Goal: Task Accomplishment & Management: Complete application form

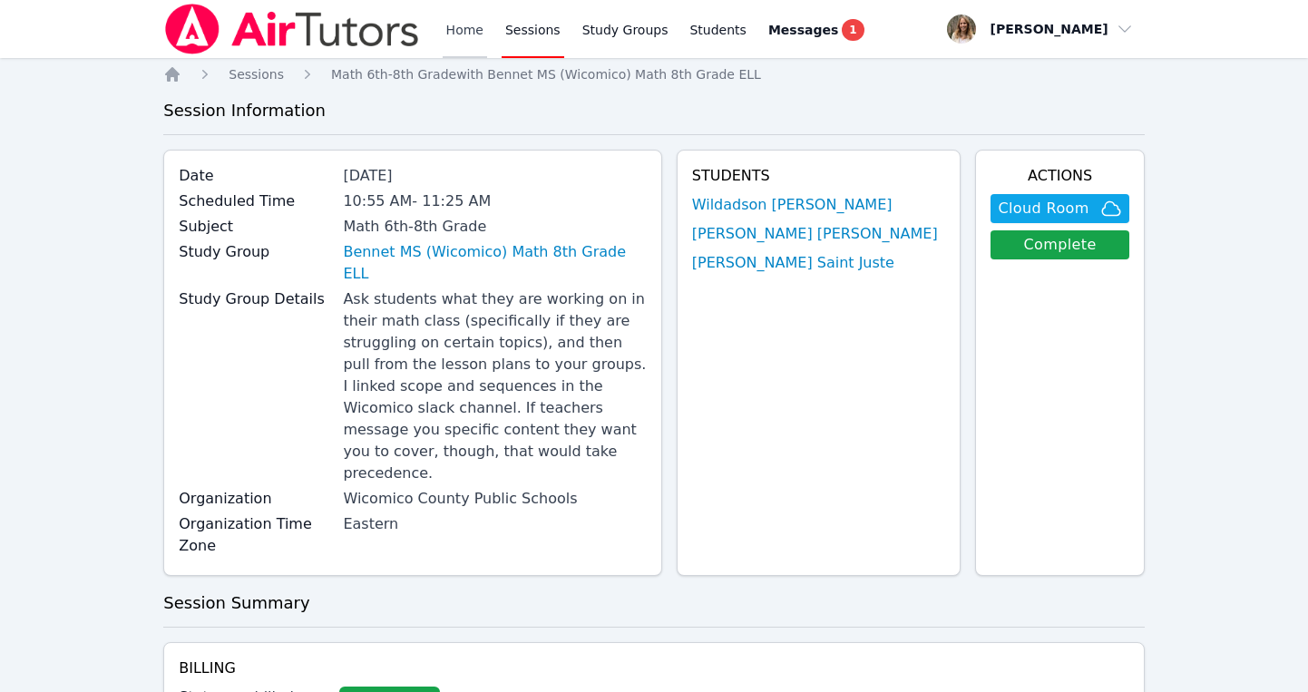
click at [473, 34] on link "Home" at bounding box center [465, 29] width 44 height 58
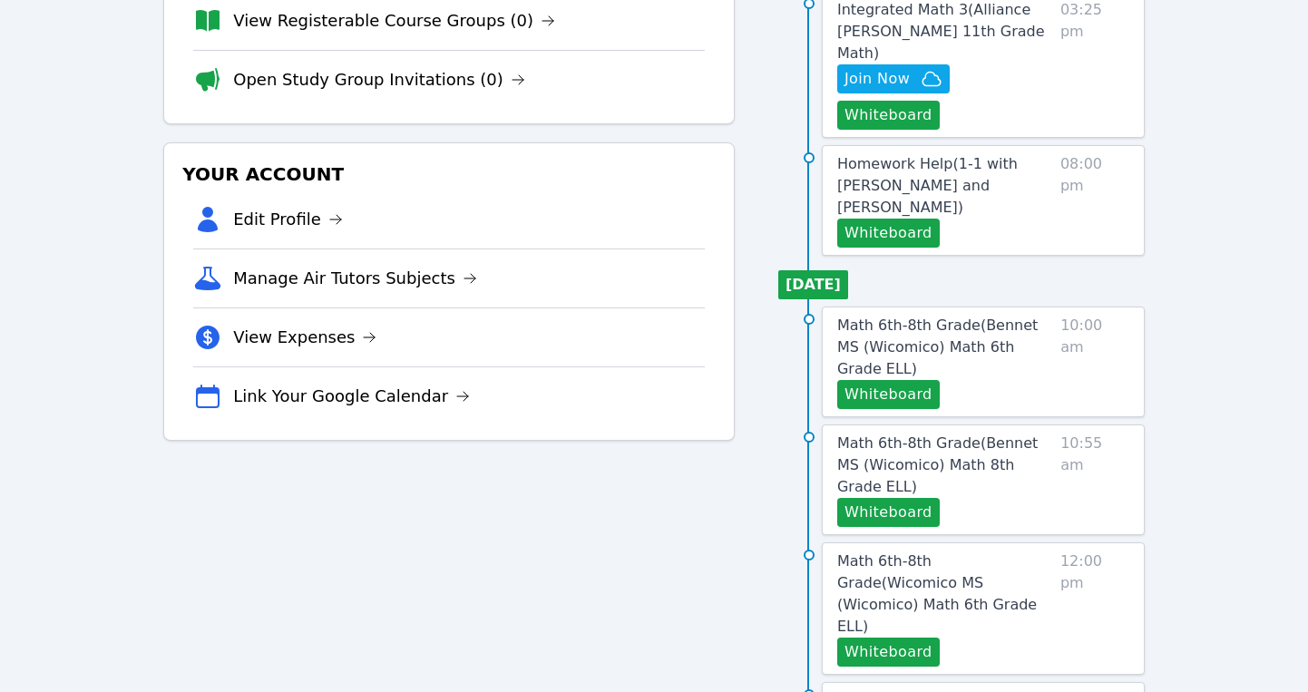
scroll to position [283, 0]
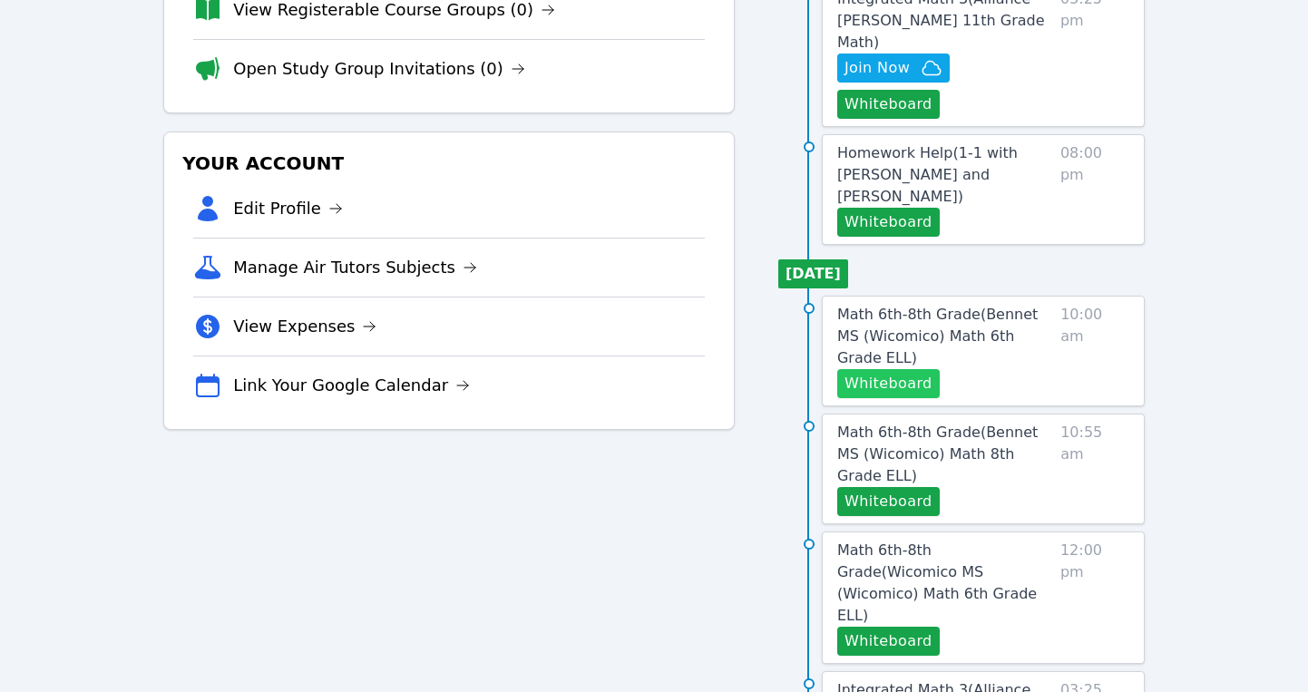
click at [870, 369] on button "Whiteboard" at bounding box center [888, 383] width 103 height 29
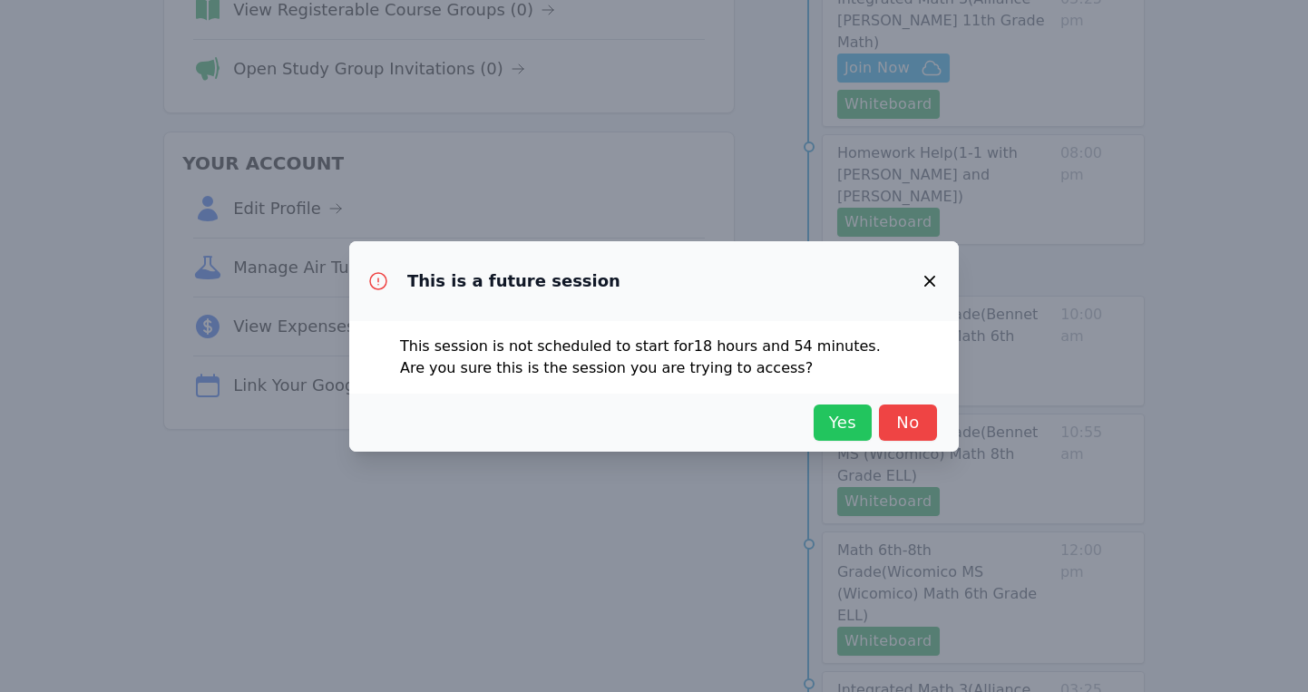
click at [829, 424] on span "Yes" at bounding box center [843, 422] width 40 height 25
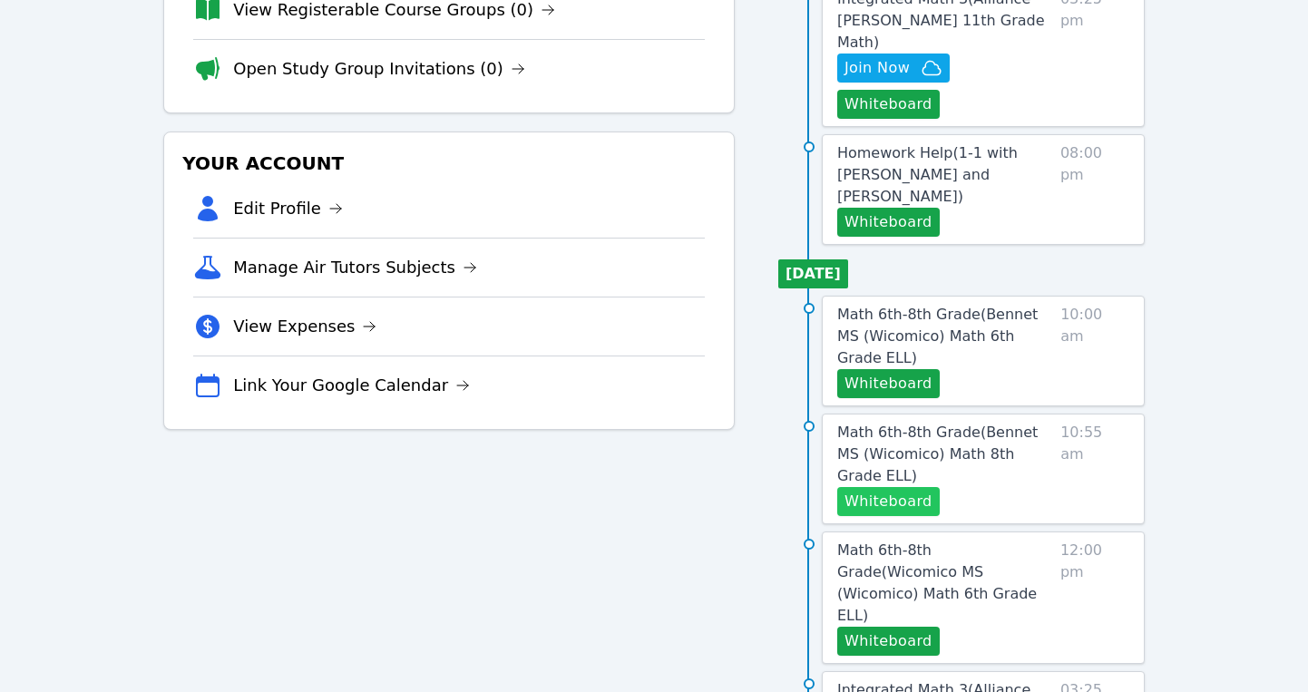
click at [896, 487] on button "Whiteboard" at bounding box center [888, 501] width 103 height 29
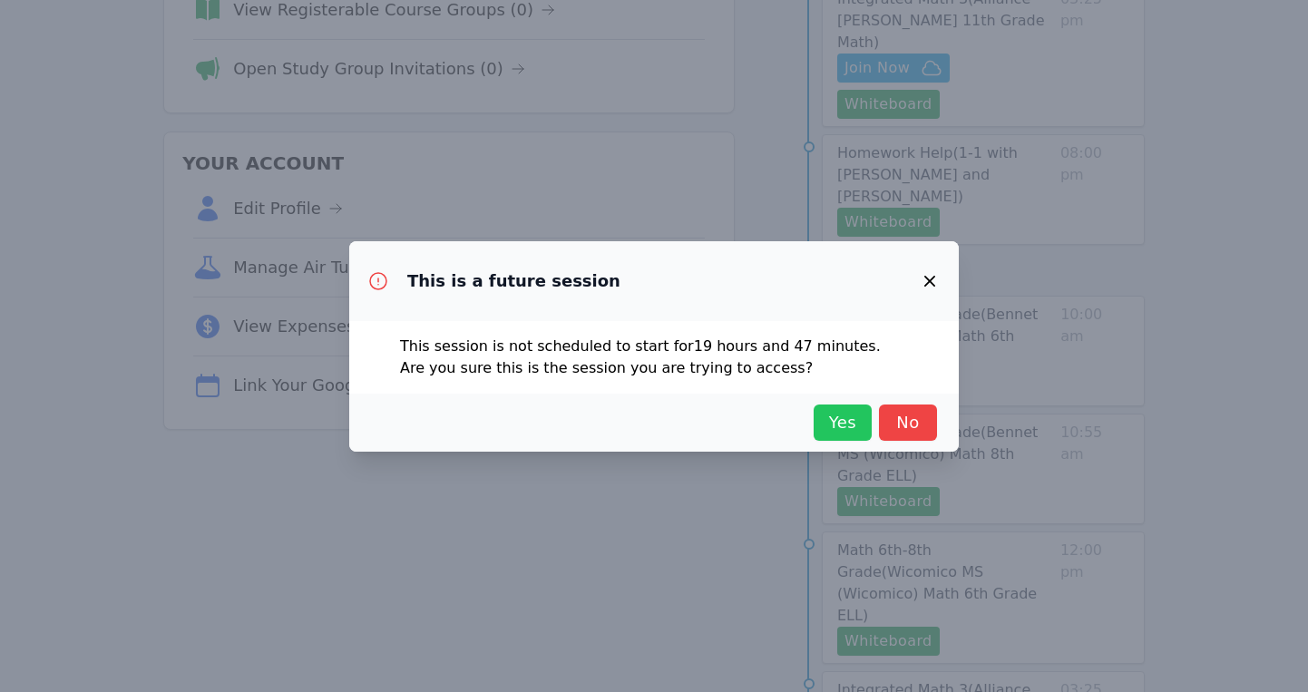
click at [845, 416] on span "Yes" at bounding box center [843, 422] width 40 height 25
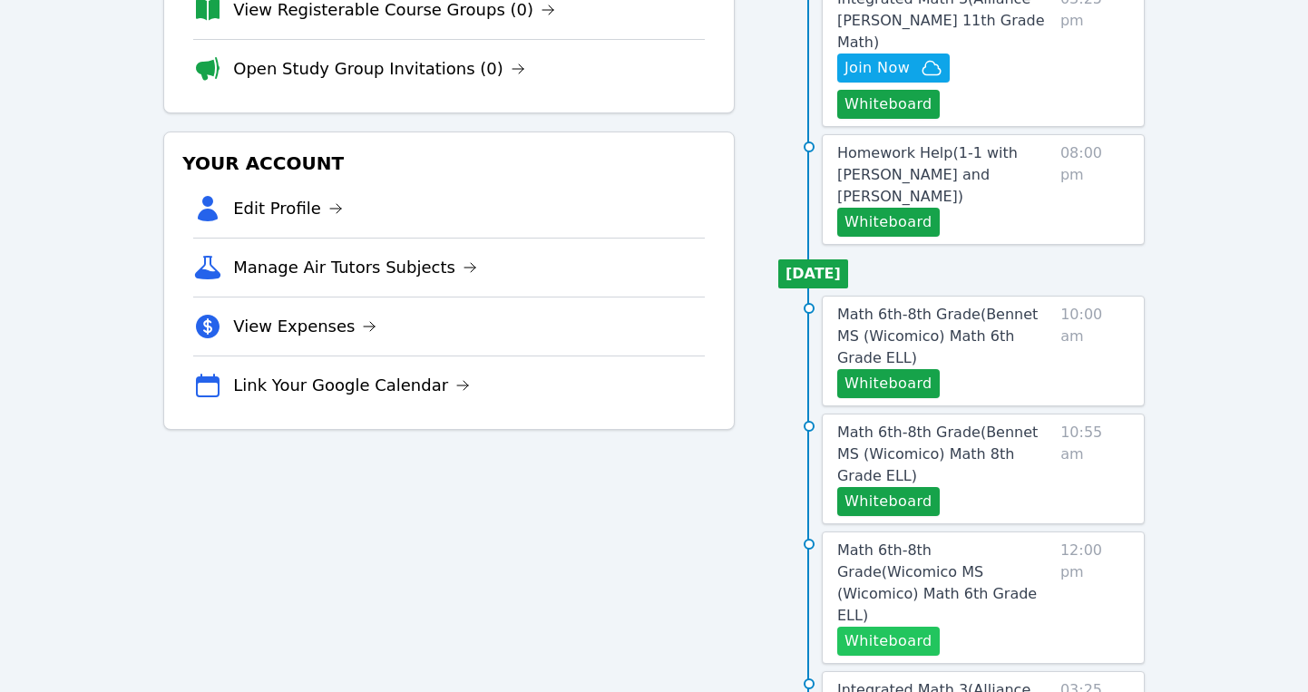
click at [890, 627] on button "Whiteboard" at bounding box center [888, 641] width 103 height 29
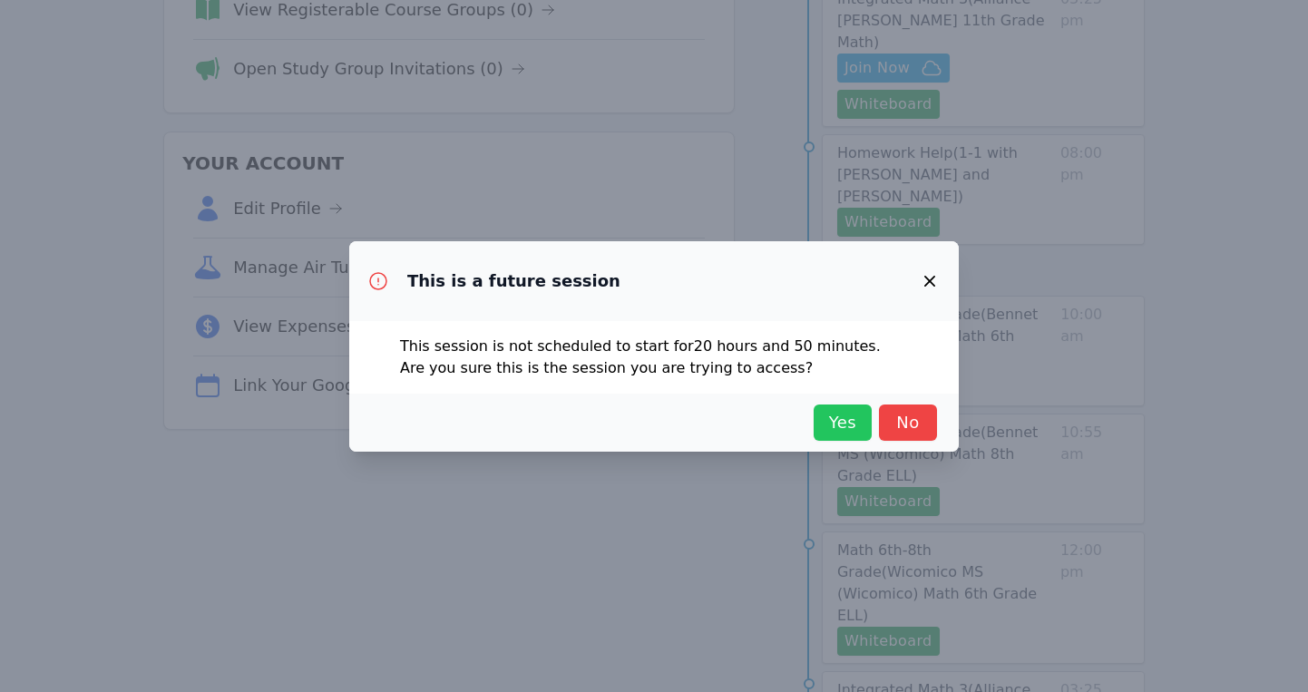
click at [842, 433] on span "Yes" at bounding box center [843, 422] width 40 height 25
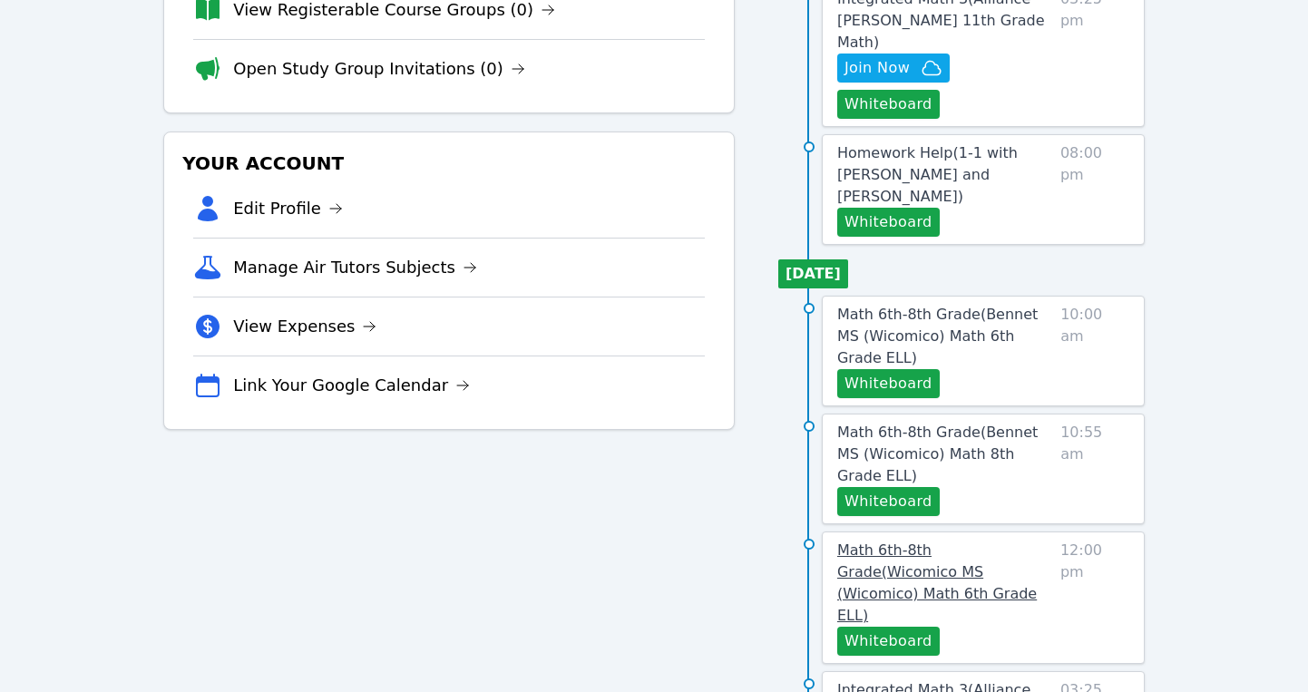
click at [959, 542] on span "Math 6th-8th Grade ( Wicomico MS (Wicomico) Math 6th Grade ELL )" at bounding box center [937, 583] width 200 height 83
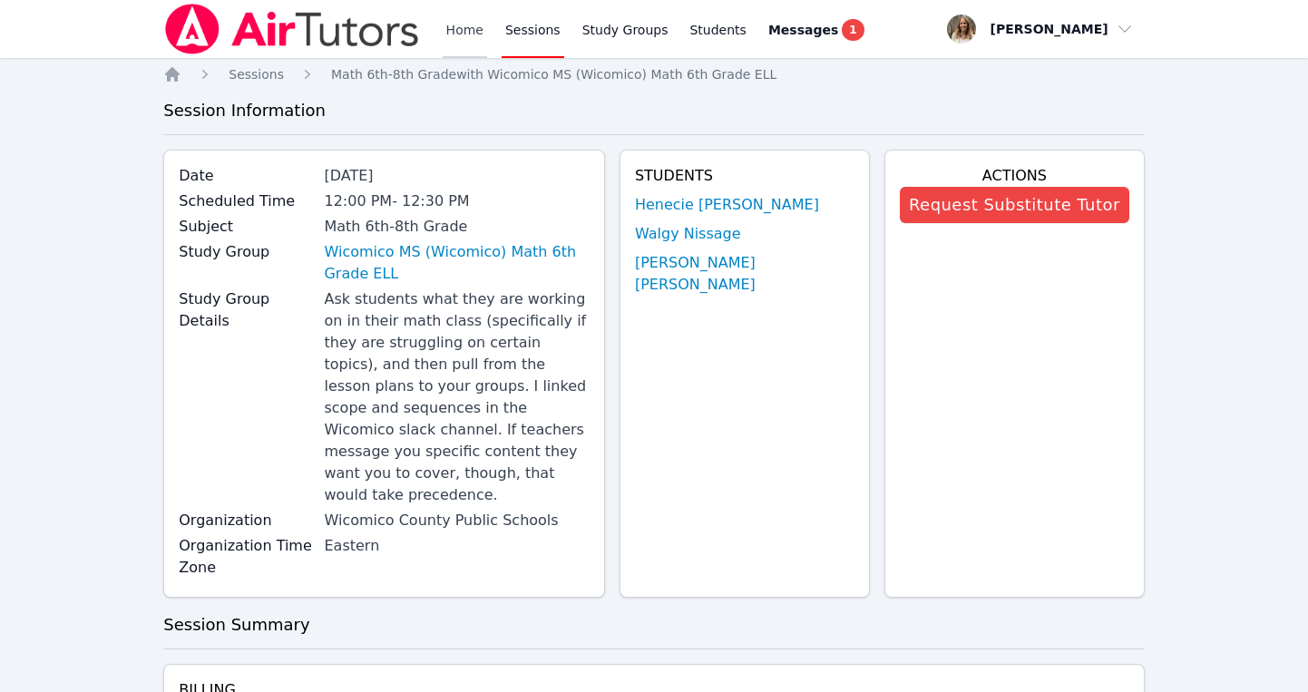
click at [454, 24] on link "Home" at bounding box center [465, 29] width 44 height 58
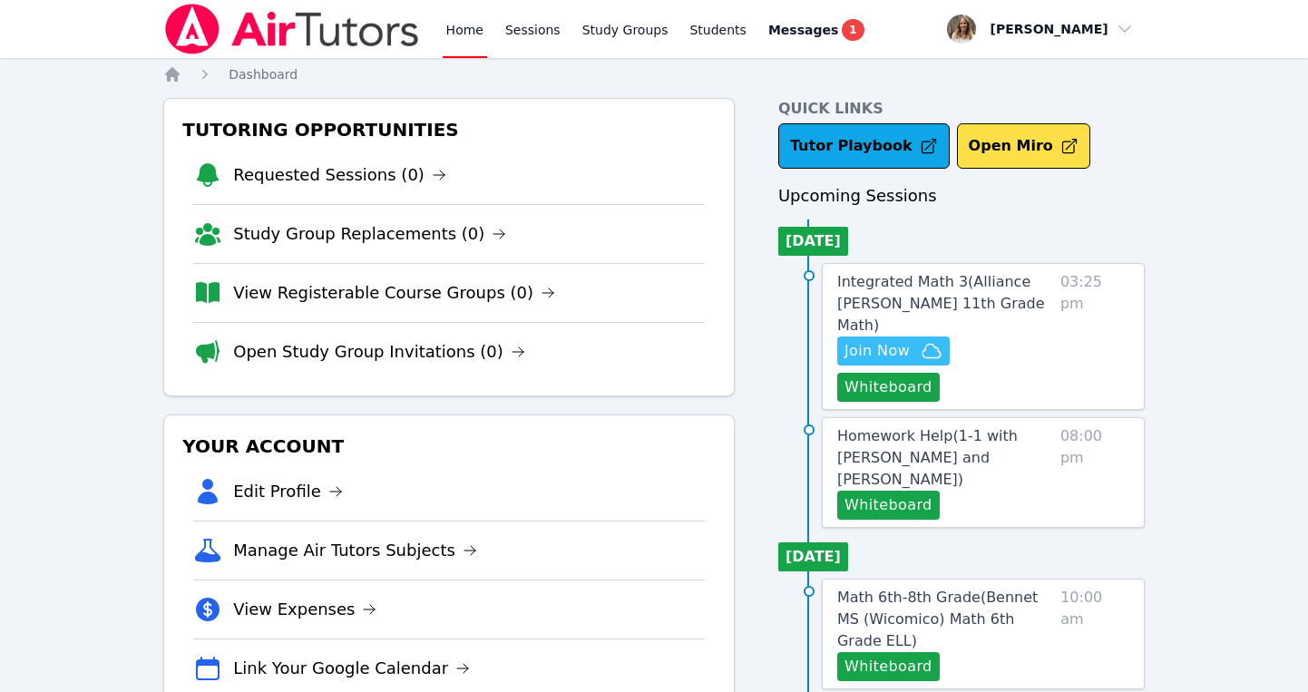
click at [905, 340] on span "Join Now" at bounding box center [877, 351] width 65 height 22
click at [884, 289] on span "Integrated Math 3 ( Alliance McKinzie 11th Grade Math )" at bounding box center [941, 303] width 208 height 61
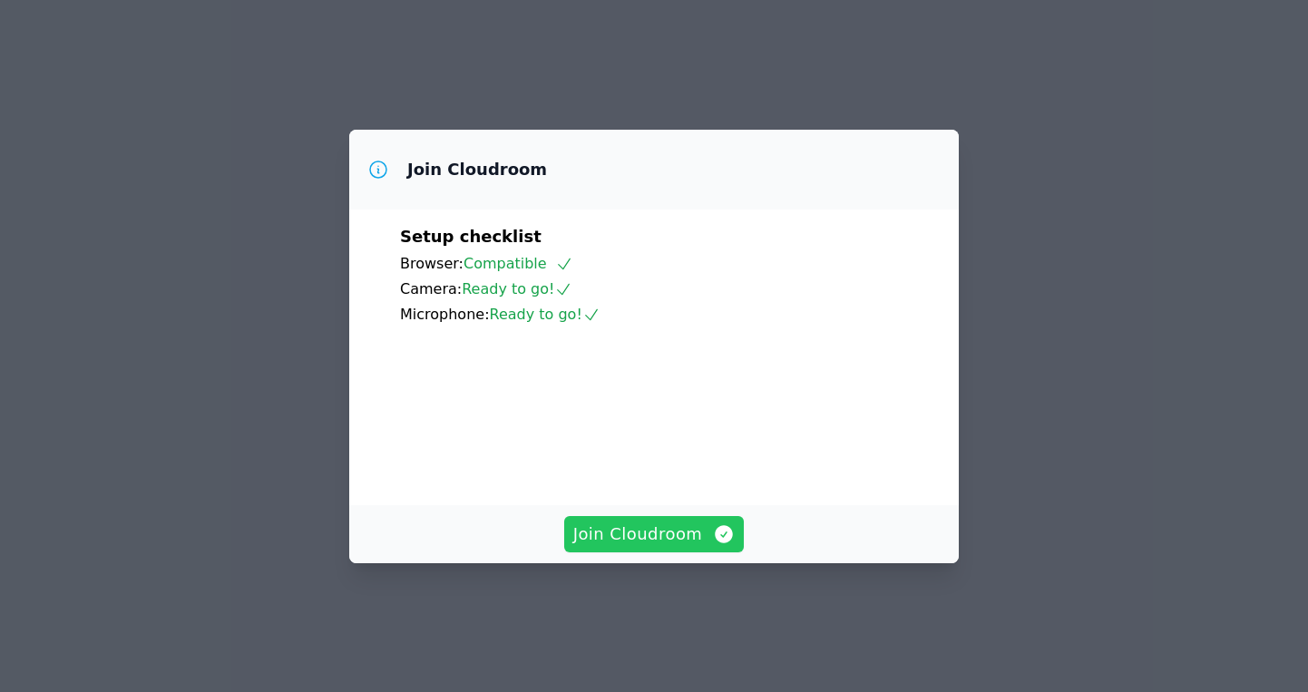
click at [650, 547] on span "Join Cloudroom" at bounding box center [654, 534] width 162 height 25
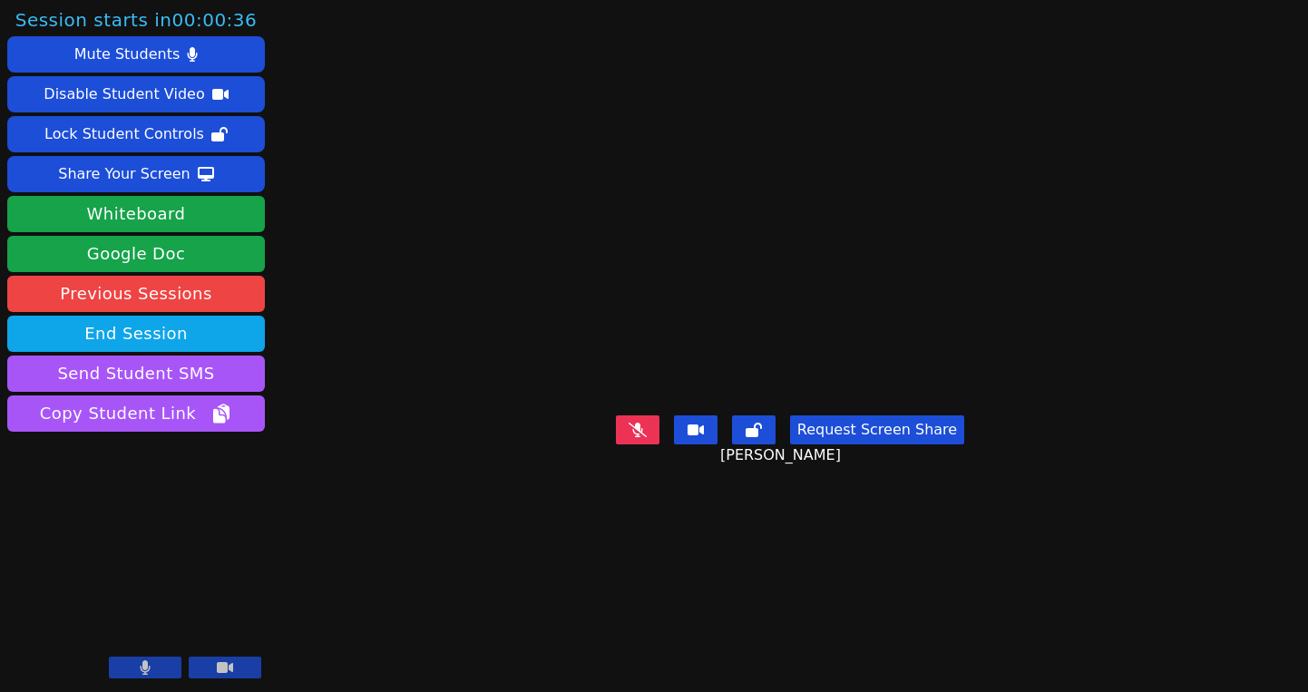
click at [641, 437] on icon at bounding box center [638, 430] width 18 height 15
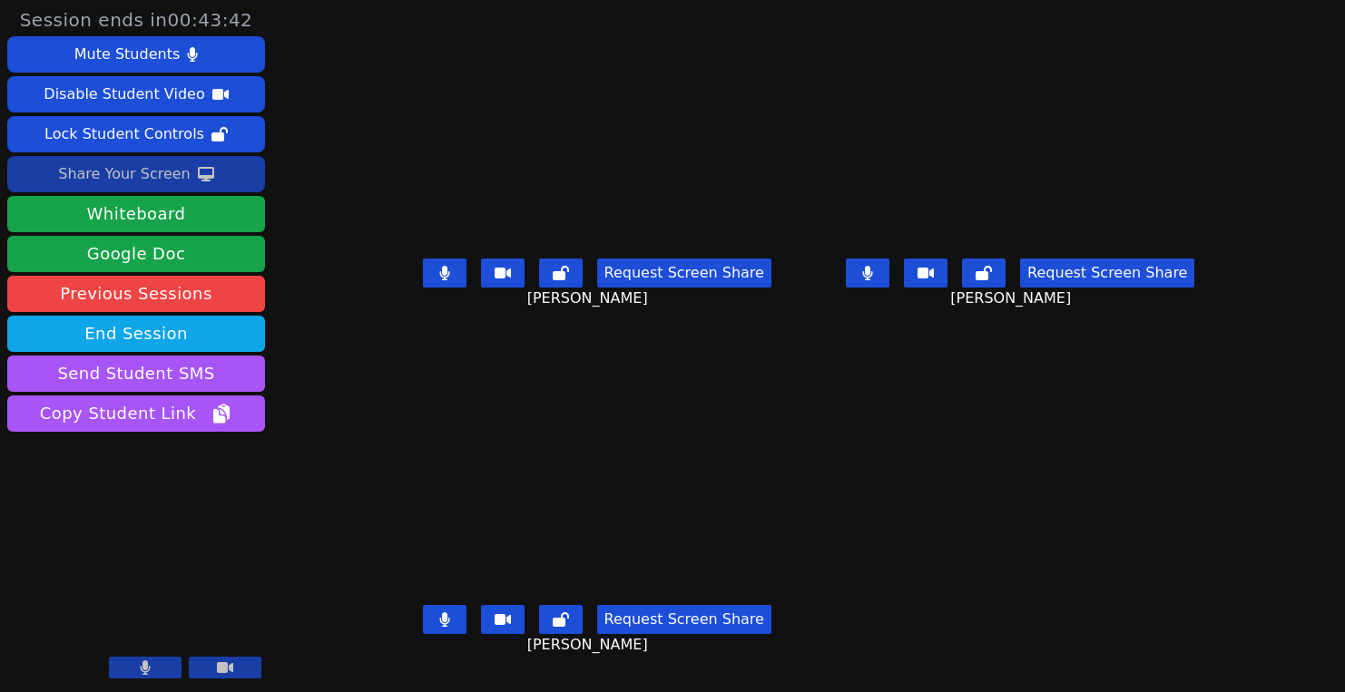
click at [157, 172] on div "Share Your Screen" at bounding box center [124, 174] width 132 height 29
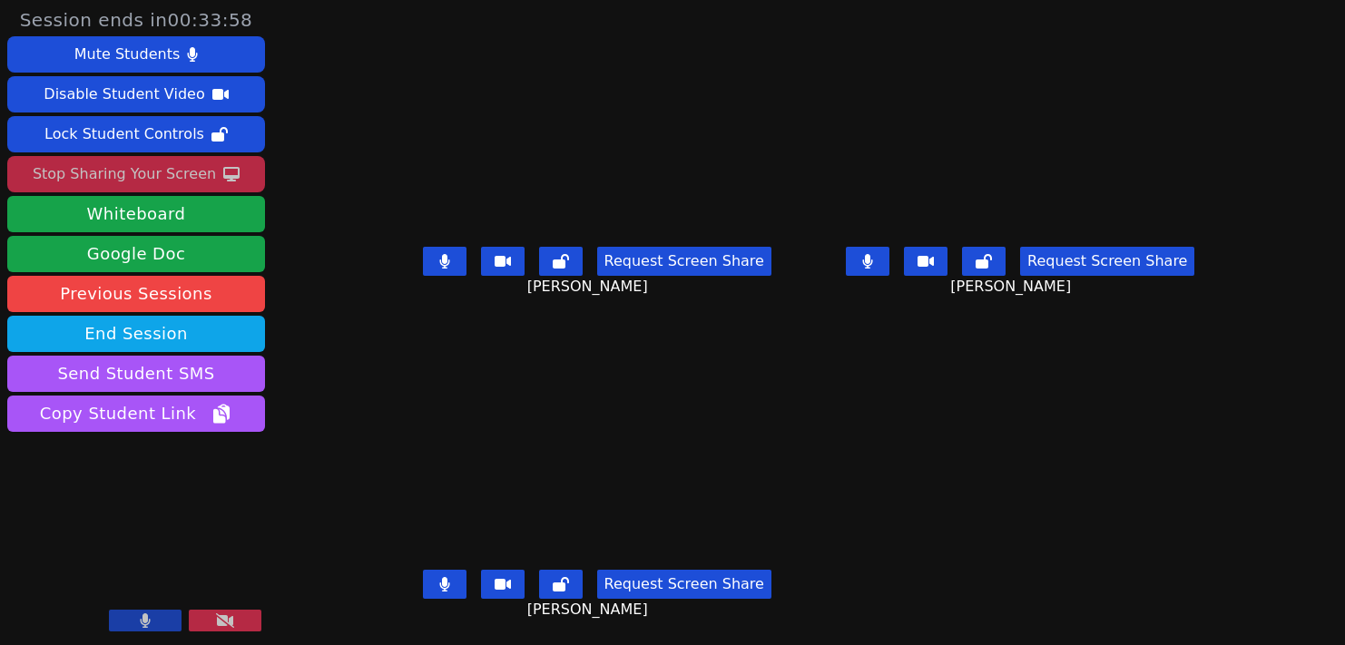
click at [234, 611] on button at bounding box center [225, 621] width 73 height 22
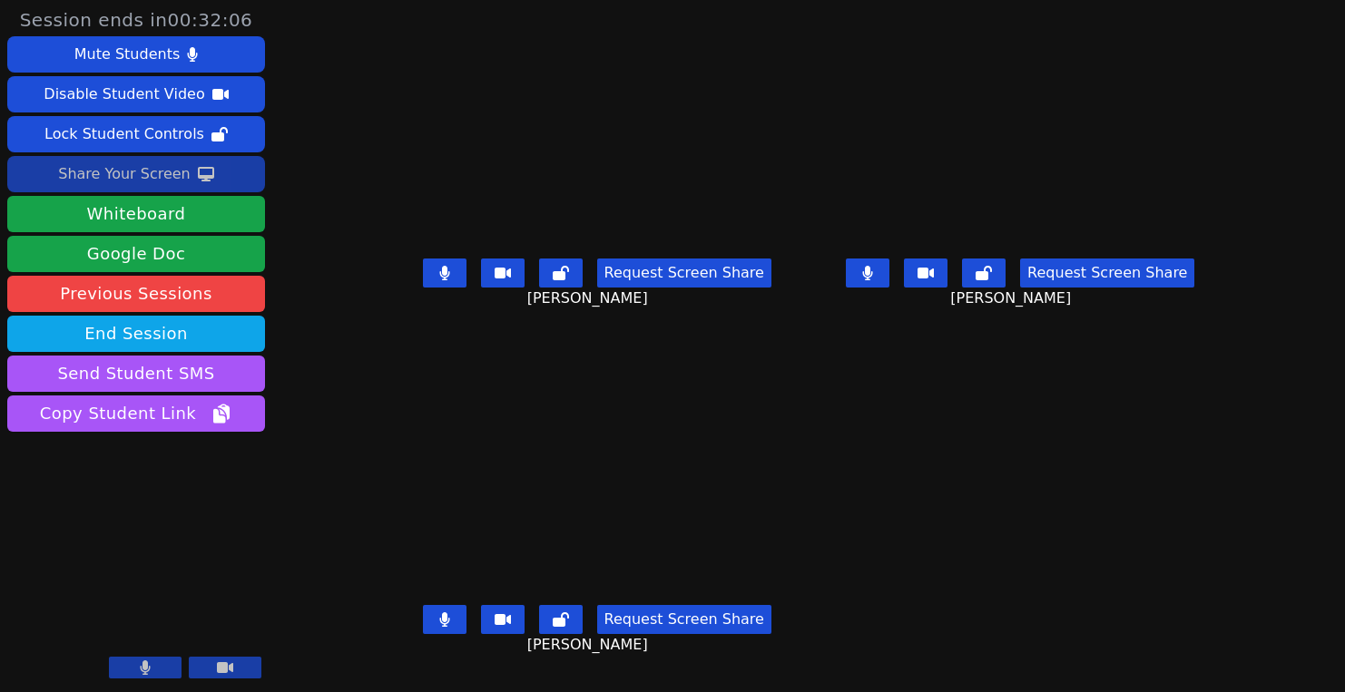
click at [172, 171] on div "Share Your Screen" at bounding box center [124, 174] width 132 height 29
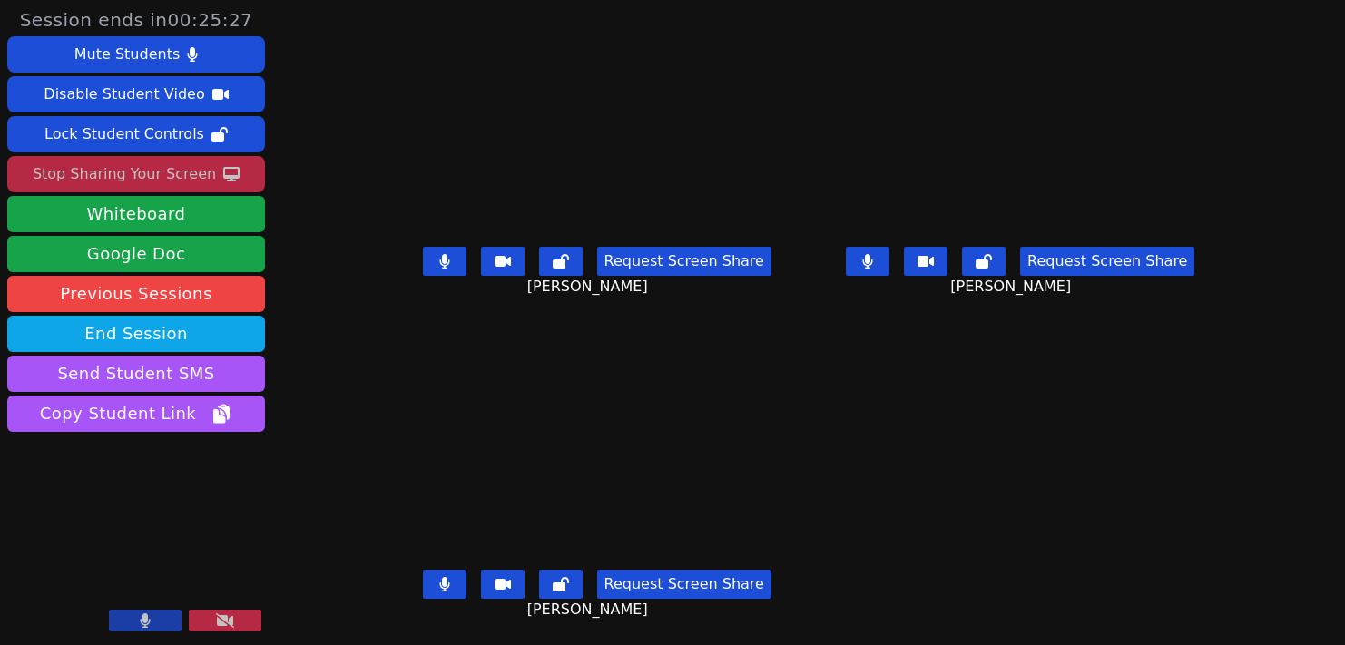
click at [439, 264] on icon at bounding box center [444, 261] width 10 height 15
click at [889, 250] on button at bounding box center [868, 261] width 44 height 29
click at [435, 264] on icon at bounding box center [444, 261] width 18 height 15
click at [876, 263] on icon at bounding box center [867, 261] width 18 height 15
click at [873, 260] on icon at bounding box center [868, 261] width 10 height 15
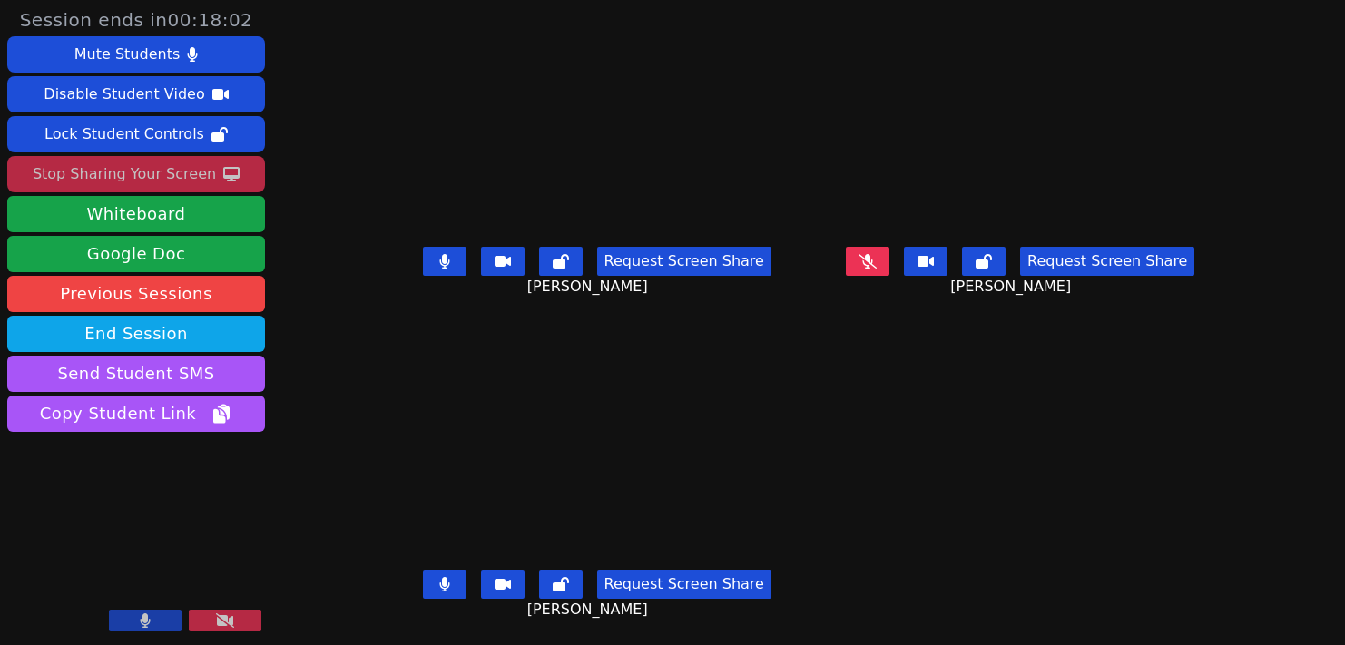
click at [876, 256] on icon at bounding box center [867, 261] width 18 height 15
click at [889, 263] on button at bounding box center [868, 261] width 44 height 29
click at [876, 263] on icon at bounding box center [867, 261] width 18 height 15
click at [889, 265] on button at bounding box center [868, 261] width 44 height 29
click at [435, 581] on icon at bounding box center [444, 584] width 18 height 15
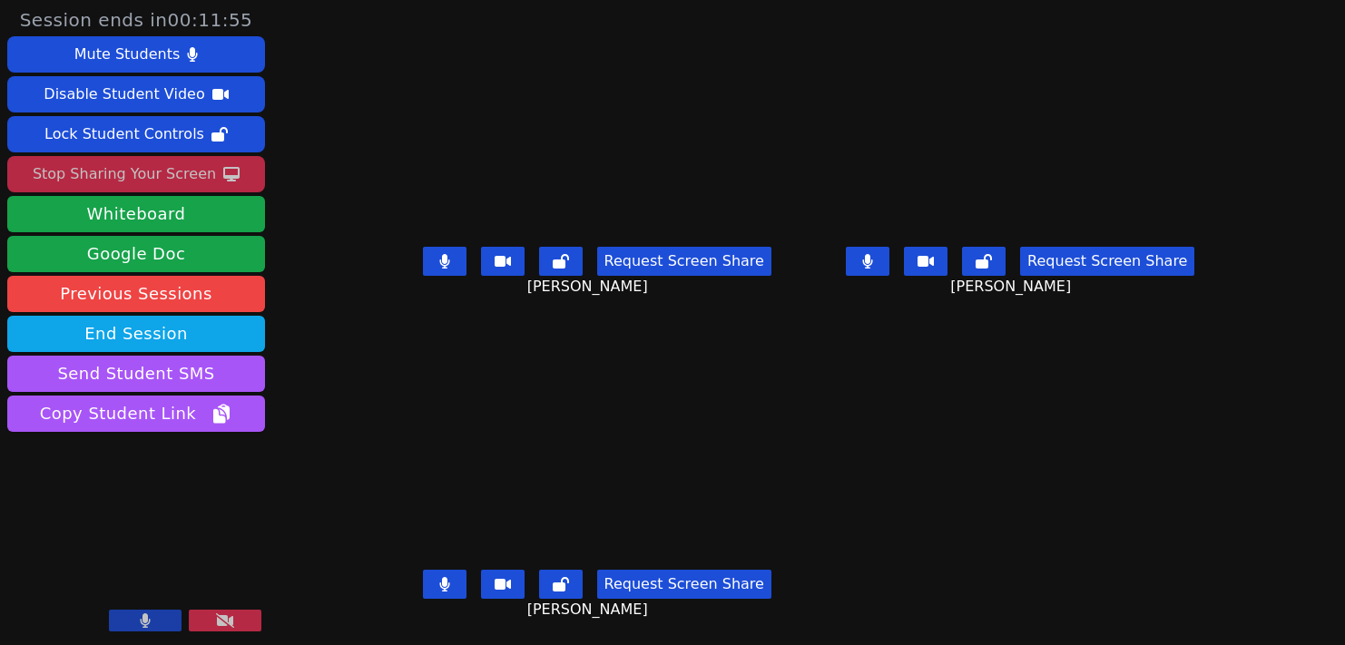
click at [885, 276] on button at bounding box center [868, 261] width 44 height 29
click at [876, 263] on icon at bounding box center [867, 261] width 18 height 15
click at [873, 263] on icon at bounding box center [868, 261] width 10 height 15
click at [1010, 333] on main "[PERSON_NAME] Request Screen Share [PERSON_NAME] [PERSON_NAME] Request Screen S…" at bounding box center [808, 322] width 832 height 645
click at [435, 586] on icon at bounding box center [444, 584] width 18 height 15
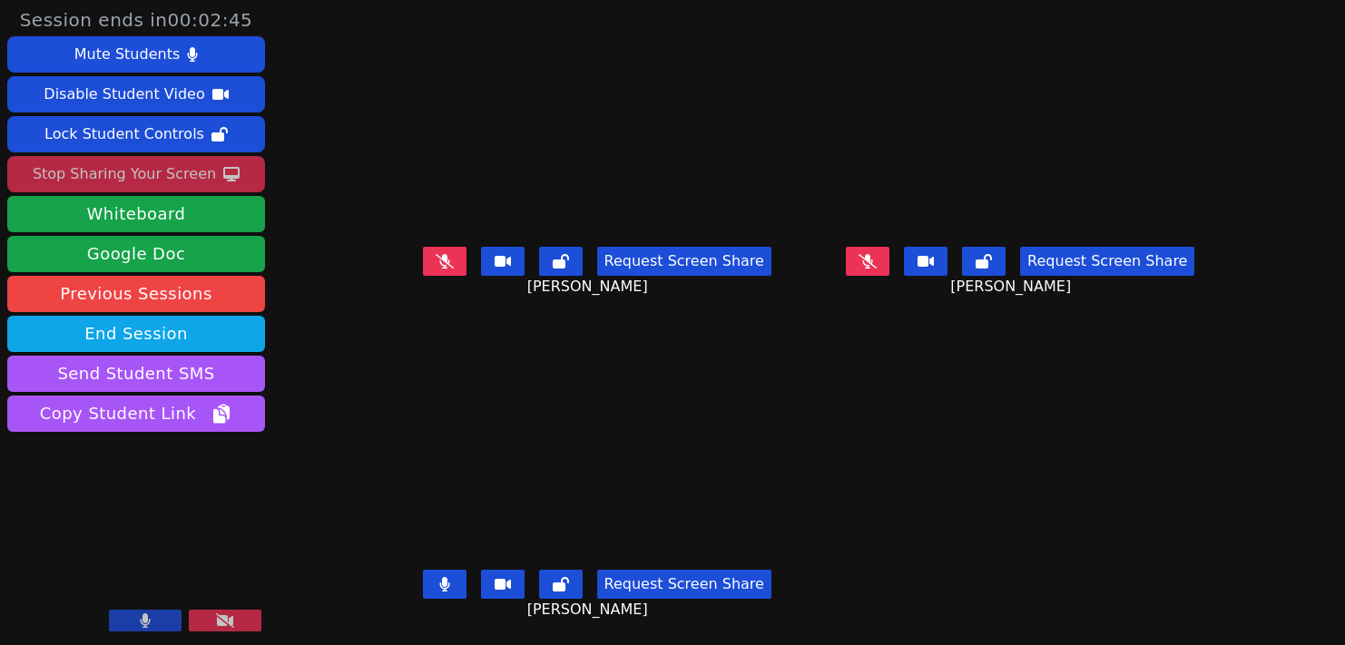
click at [435, 269] on icon at bounding box center [444, 261] width 18 height 15
click at [876, 268] on icon at bounding box center [867, 261] width 18 height 15
click at [435, 261] on icon at bounding box center [444, 261] width 18 height 15
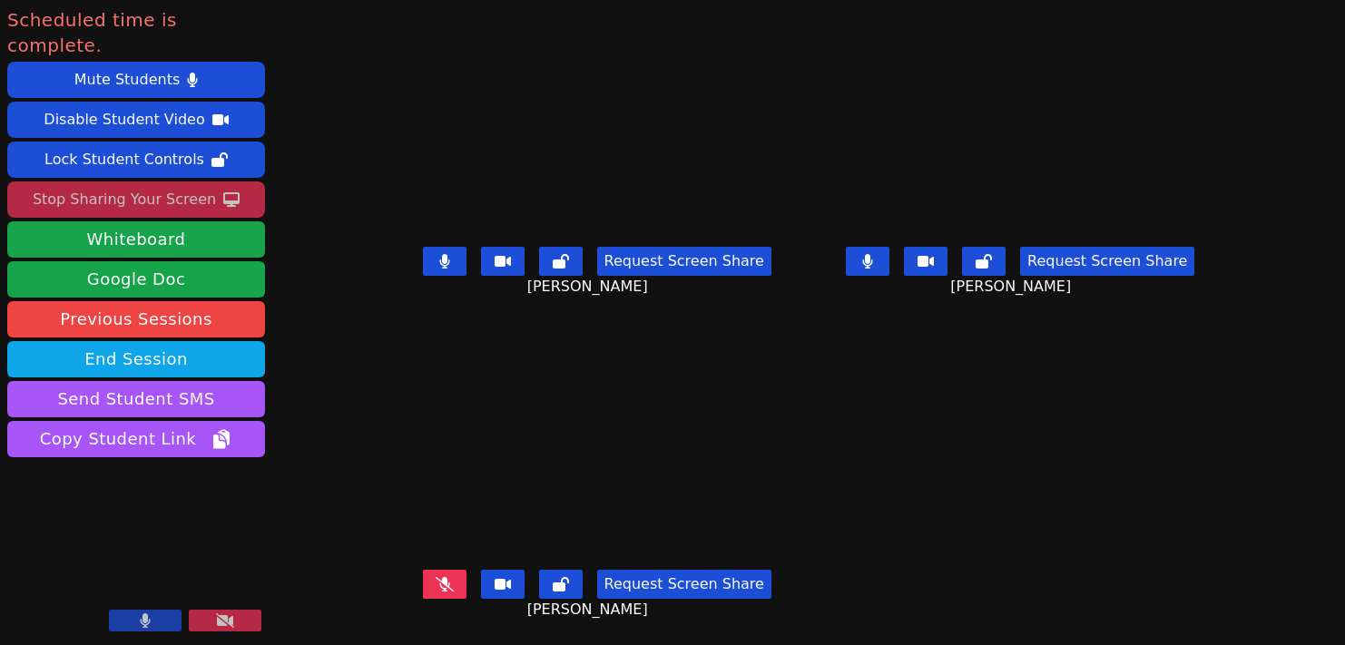
click at [254, 619] on button at bounding box center [225, 621] width 73 height 22
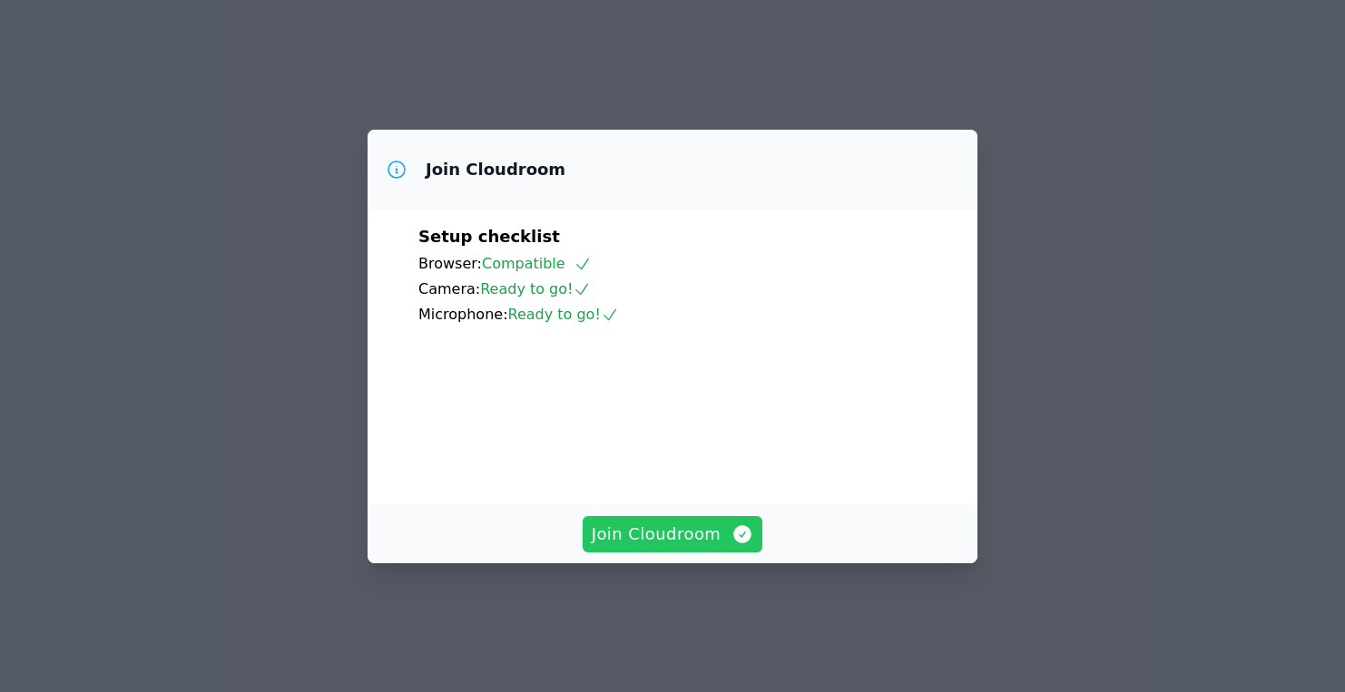
click at [678, 547] on span "Join Cloudroom" at bounding box center [673, 534] width 162 height 25
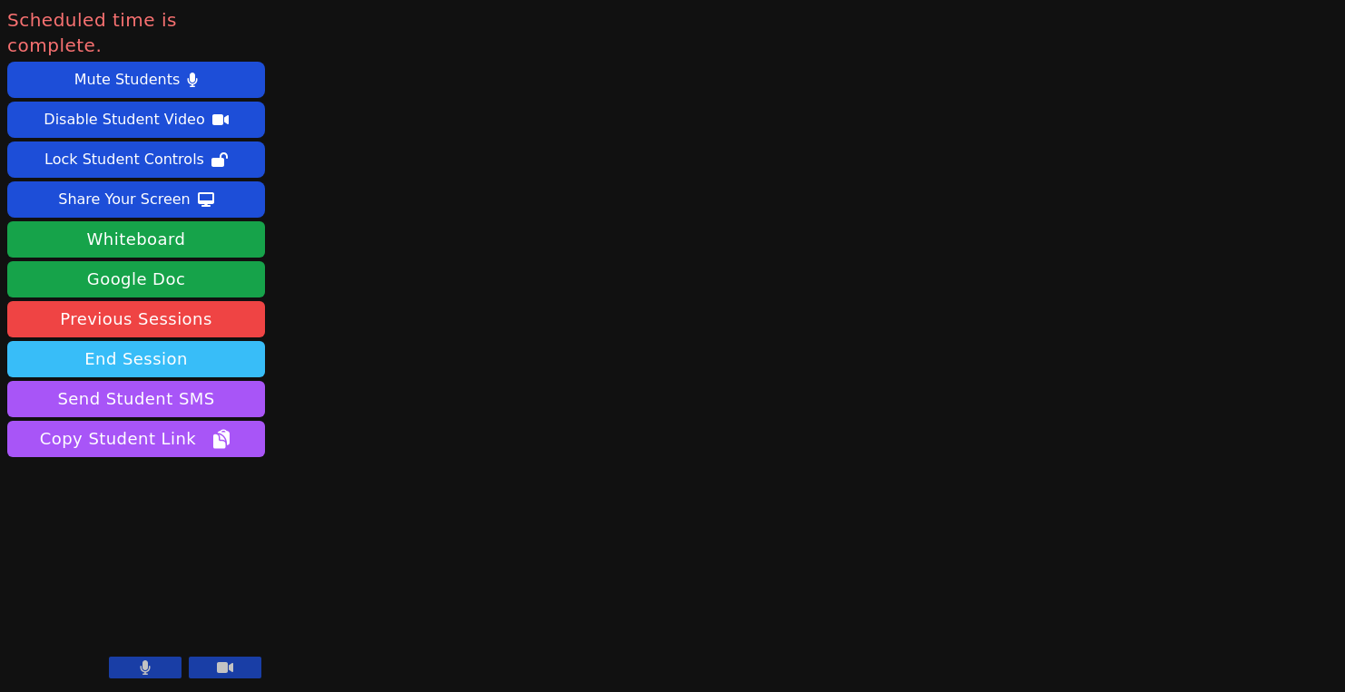
click at [209, 341] on button "End Session" at bounding box center [136, 359] width 258 height 36
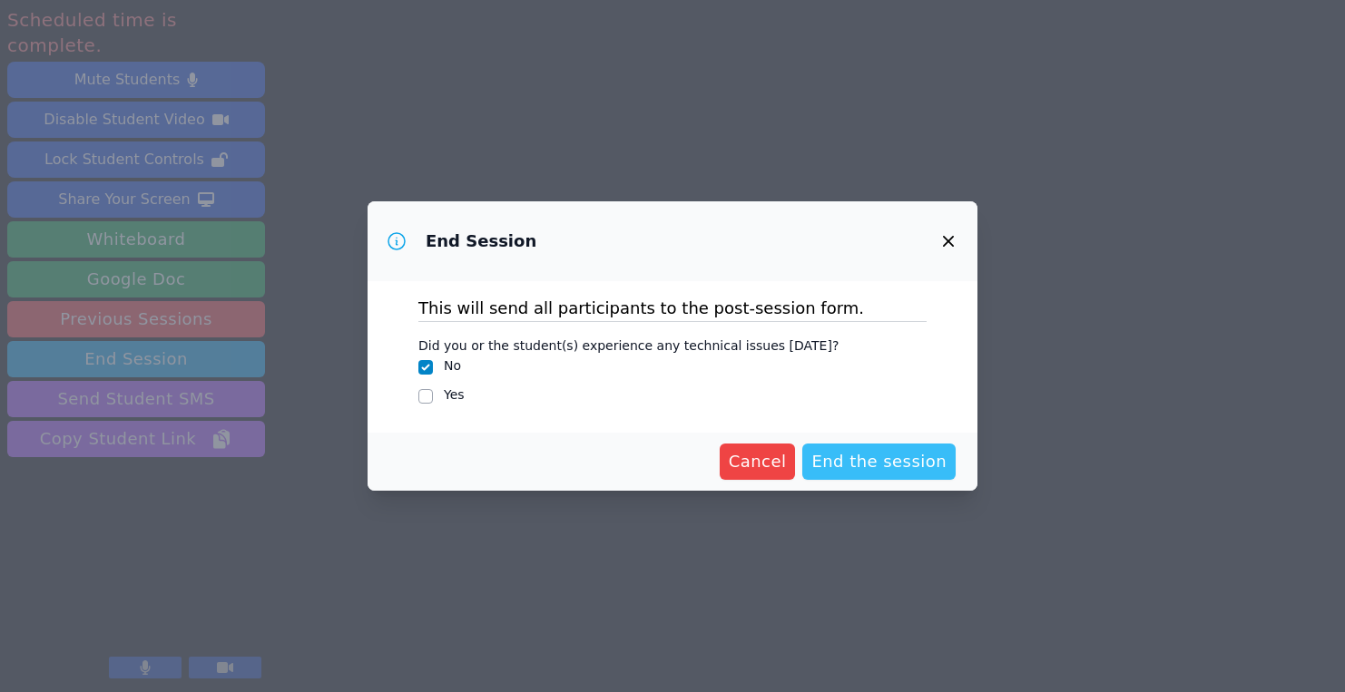
click at [850, 462] on span "End the session" at bounding box center [878, 461] width 135 height 25
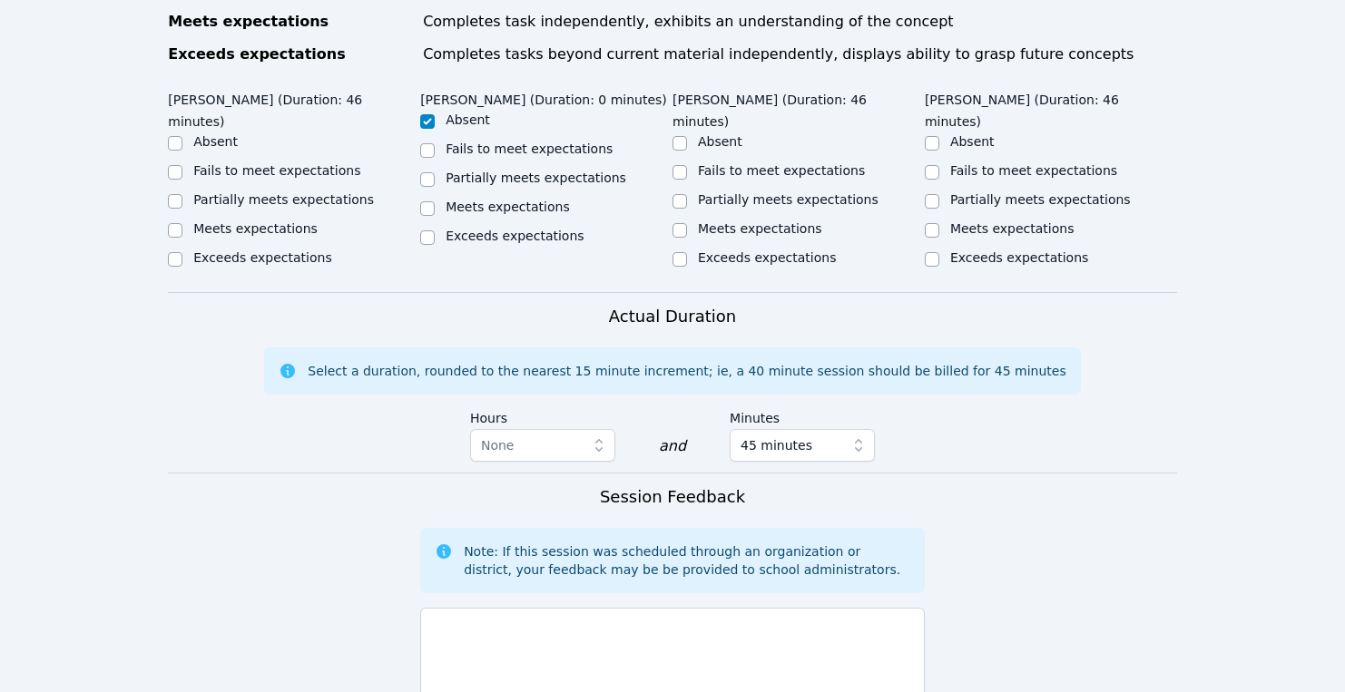
scroll to position [1094, 0]
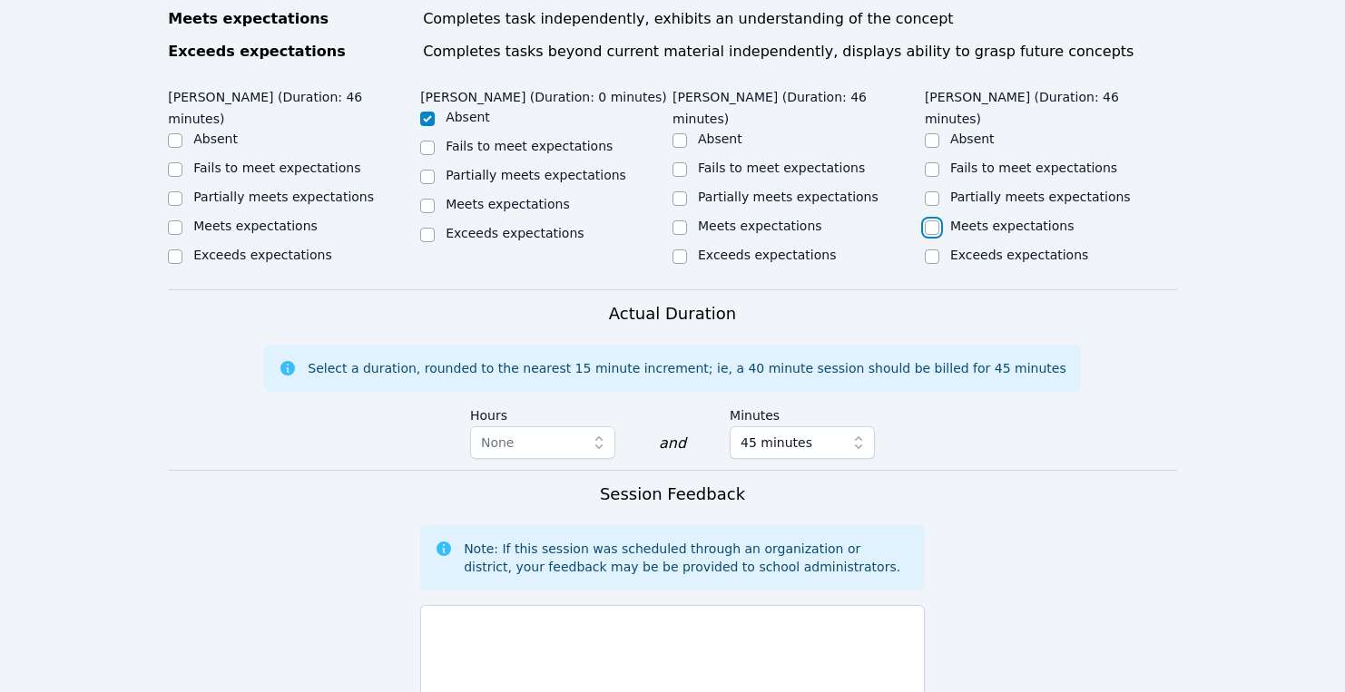
click at [930, 220] on input "Meets expectations" at bounding box center [931, 227] width 15 height 15
checkbox input "true"
click at [684, 191] on input "Partially meets expectations" at bounding box center [679, 198] width 15 height 15
checkbox input "true"
click at [183, 188] on div "Partially meets expectations" at bounding box center [294, 199] width 252 height 22
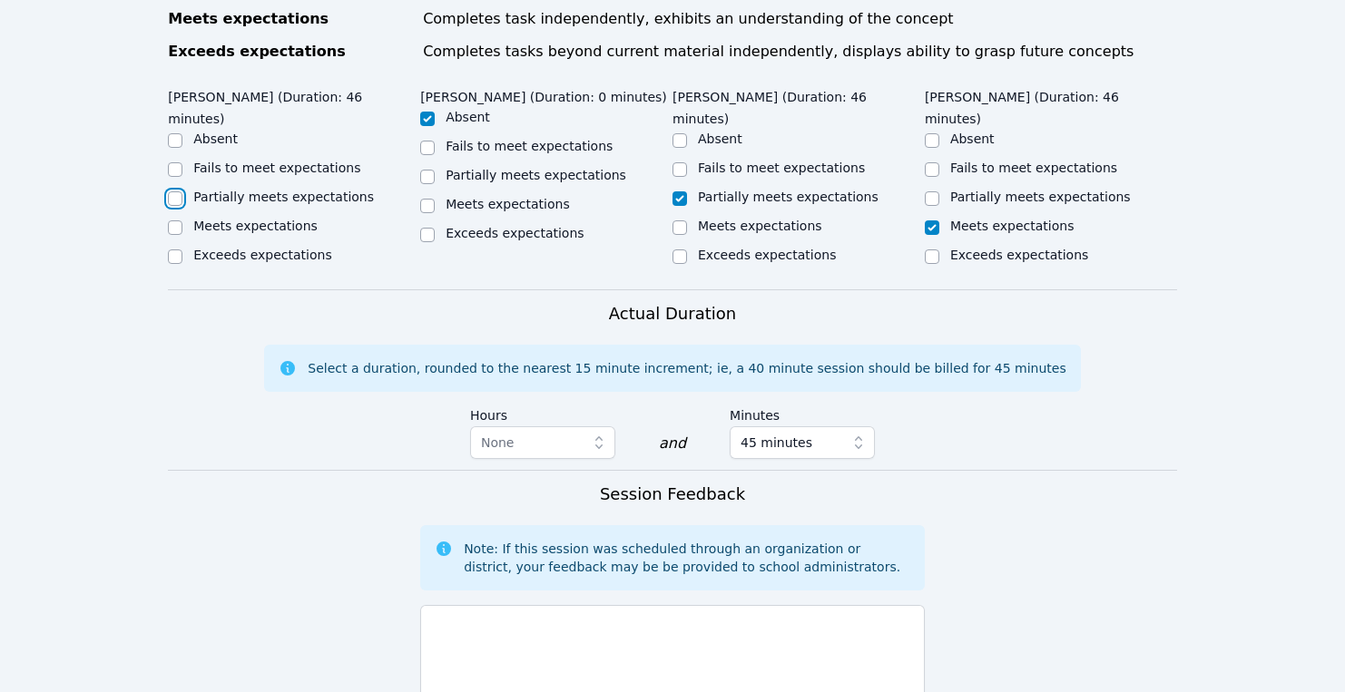
click at [177, 191] on input "Partially meets expectations" at bounding box center [175, 198] width 15 height 15
checkbox input "true"
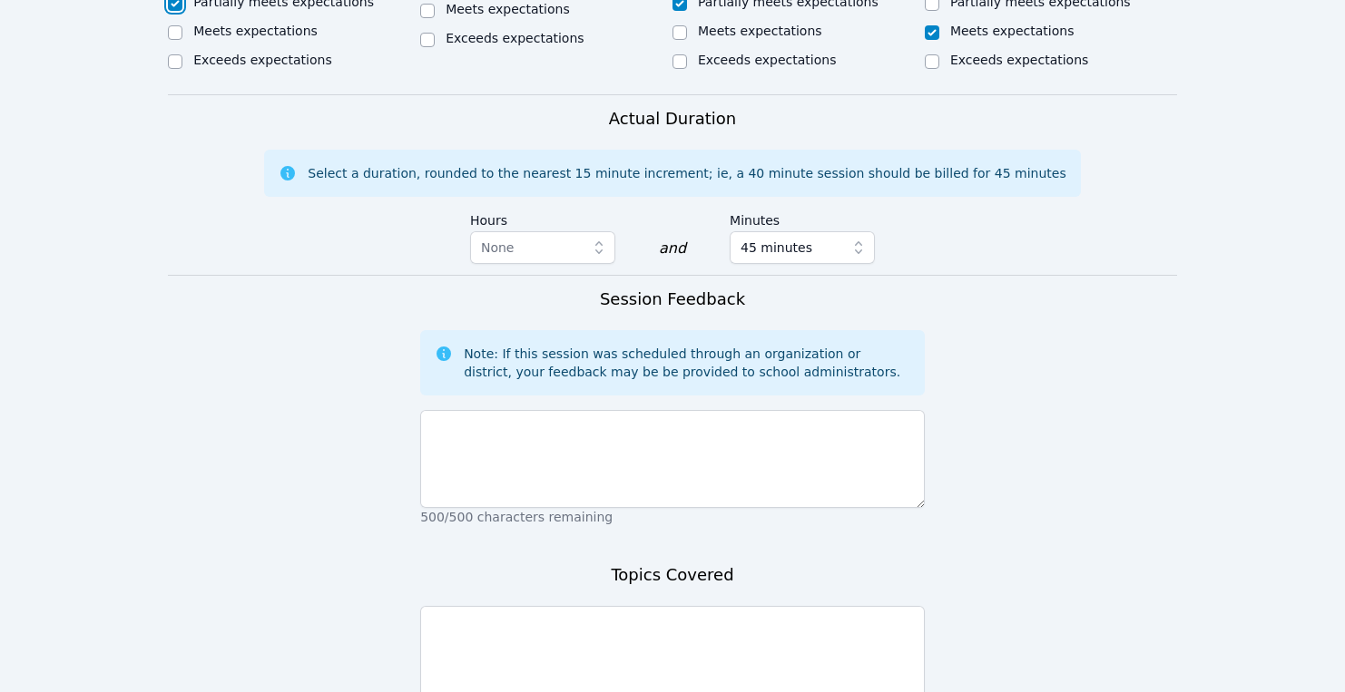
scroll to position [1296, 0]
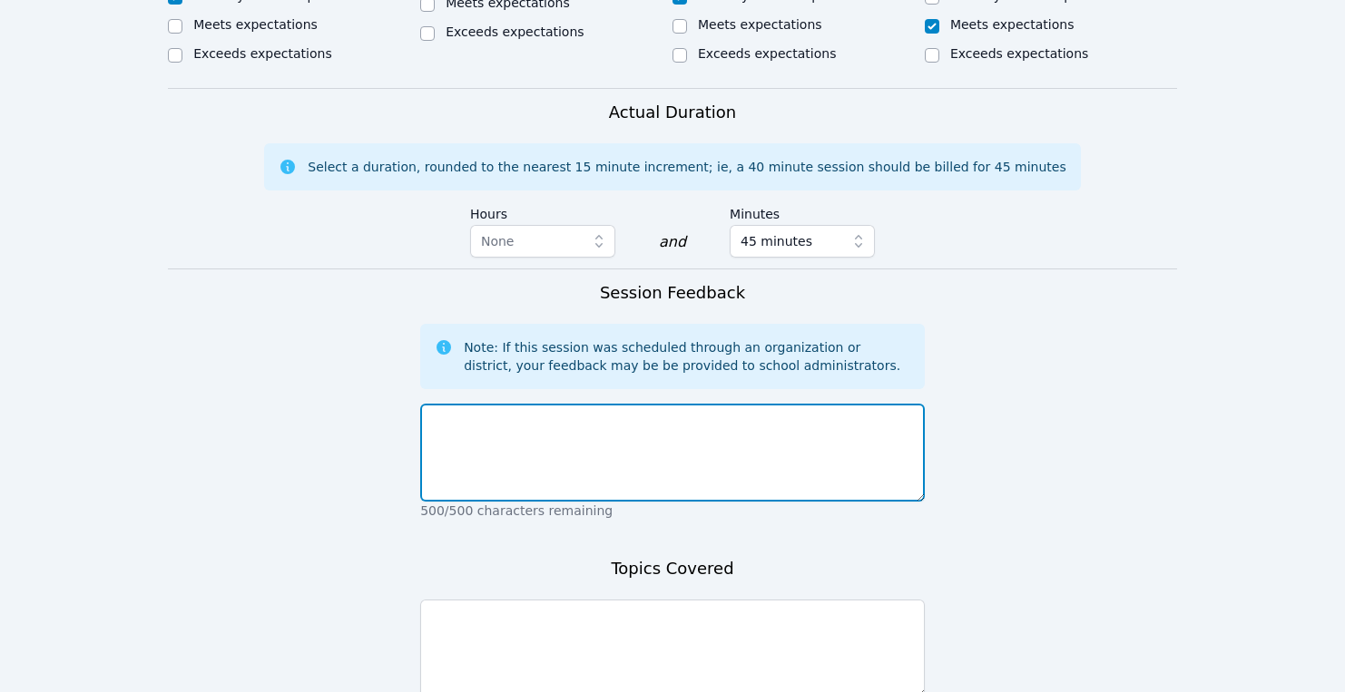
click at [592, 425] on textarea at bounding box center [672, 453] width 504 height 98
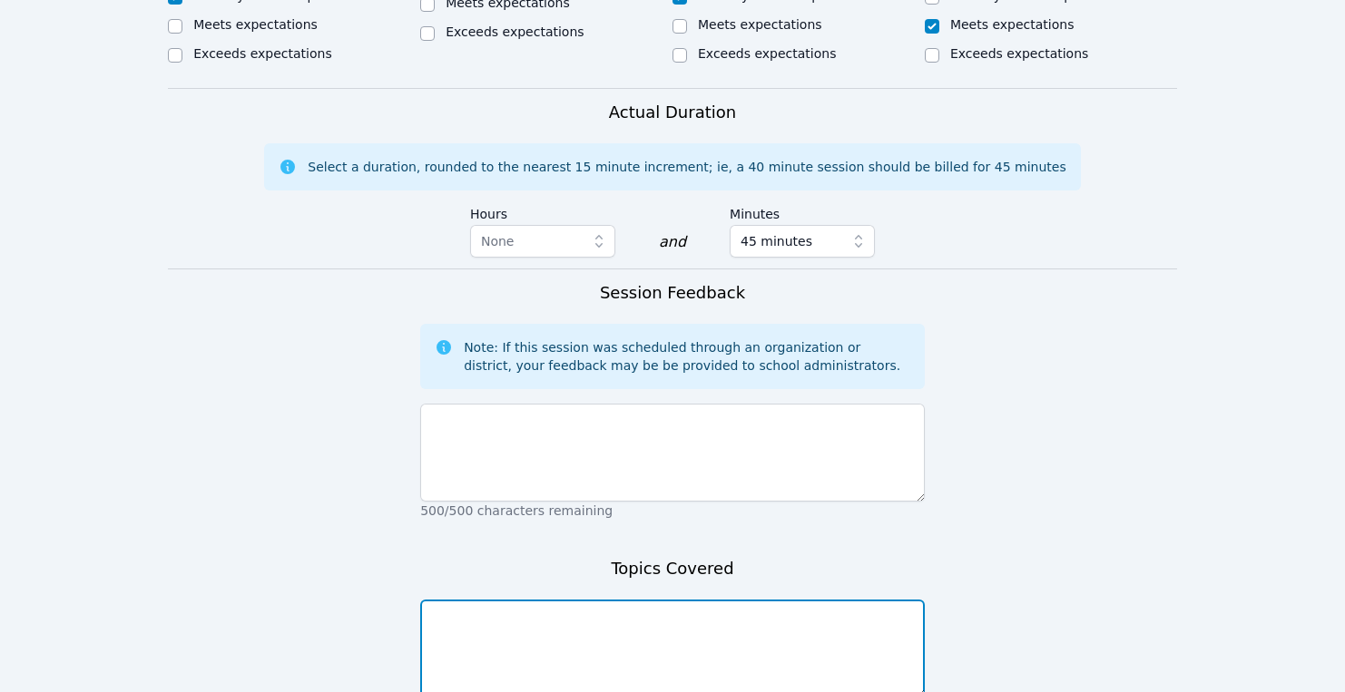
click at [556, 600] on textarea at bounding box center [672, 649] width 504 height 98
click at [432, 600] on textarea "Construct and decontruct" at bounding box center [672, 649] width 504 height 98
click at [702, 600] on textarea "Solving for X using the Construct and decontruct" at bounding box center [672, 649] width 504 height 98
click at [684, 600] on textarea "Solving for X using the Construct and decontruct" at bounding box center [672, 649] width 504 height 98
click at [689, 600] on textarea "Solving for X using the Construct and decontruct" at bounding box center [672, 649] width 504 height 98
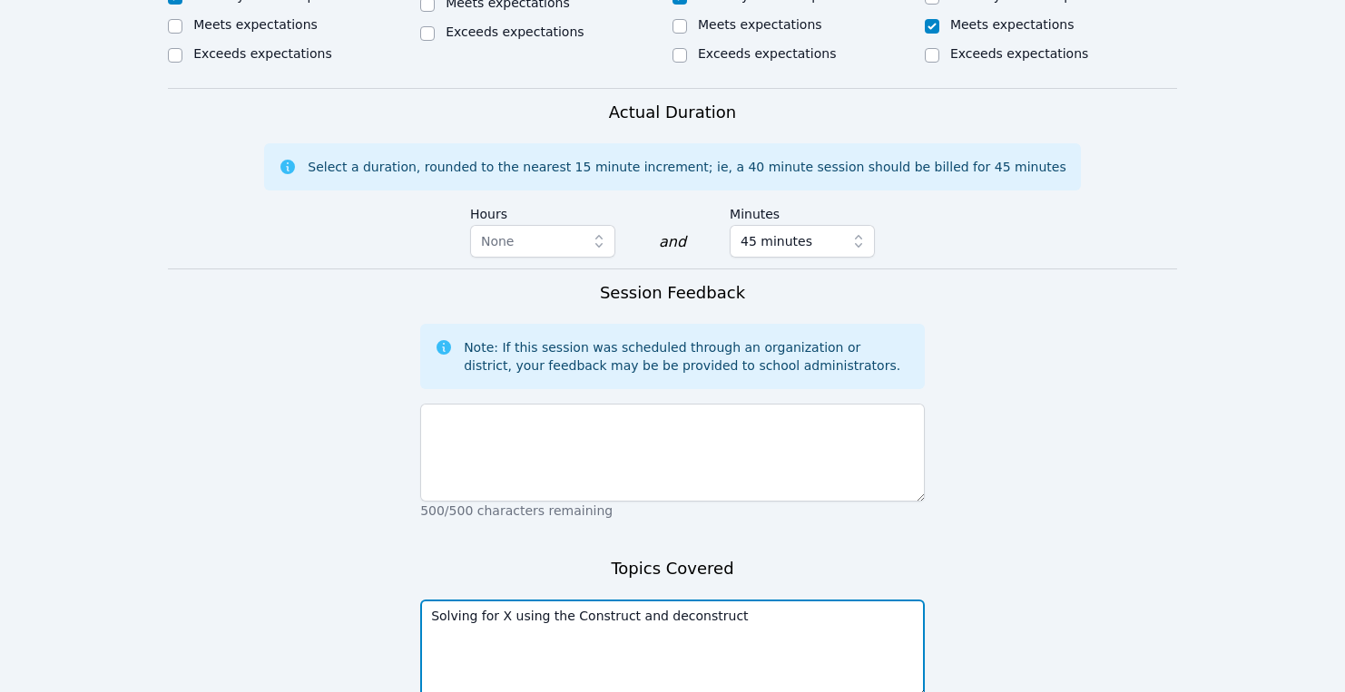
click at [750, 600] on textarea "Solving for X using the Construct and deconstruct" at bounding box center [672, 649] width 504 height 98
click at [748, 600] on textarea "Solving for X using the Construct and deconstruct mwthod" at bounding box center [672, 649] width 504 height 98
type textarea "Solving for X using the Construct and deconstruct method"
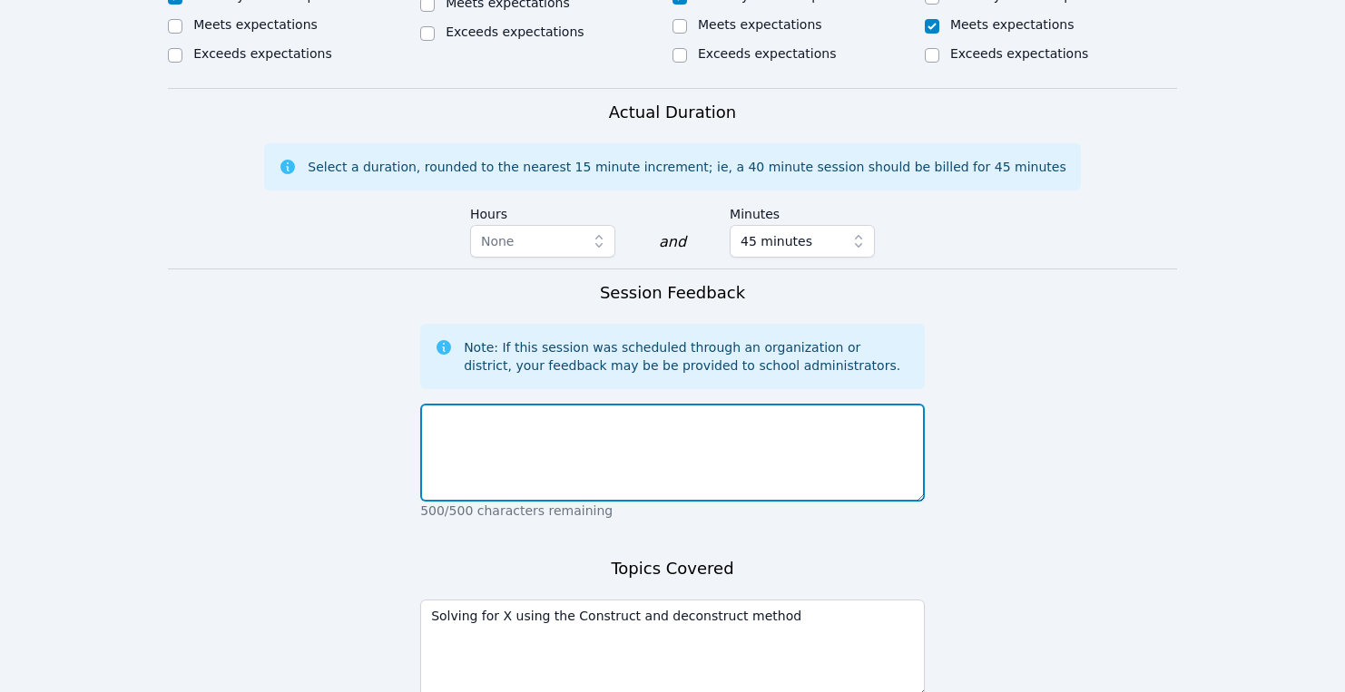
click at [543, 404] on textarea at bounding box center [672, 453] width 504 height 98
click at [782, 404] on textarea "Good first session! The students were engaged the full time. Stella was" at bounding box center [672, 453] width 504 height 98
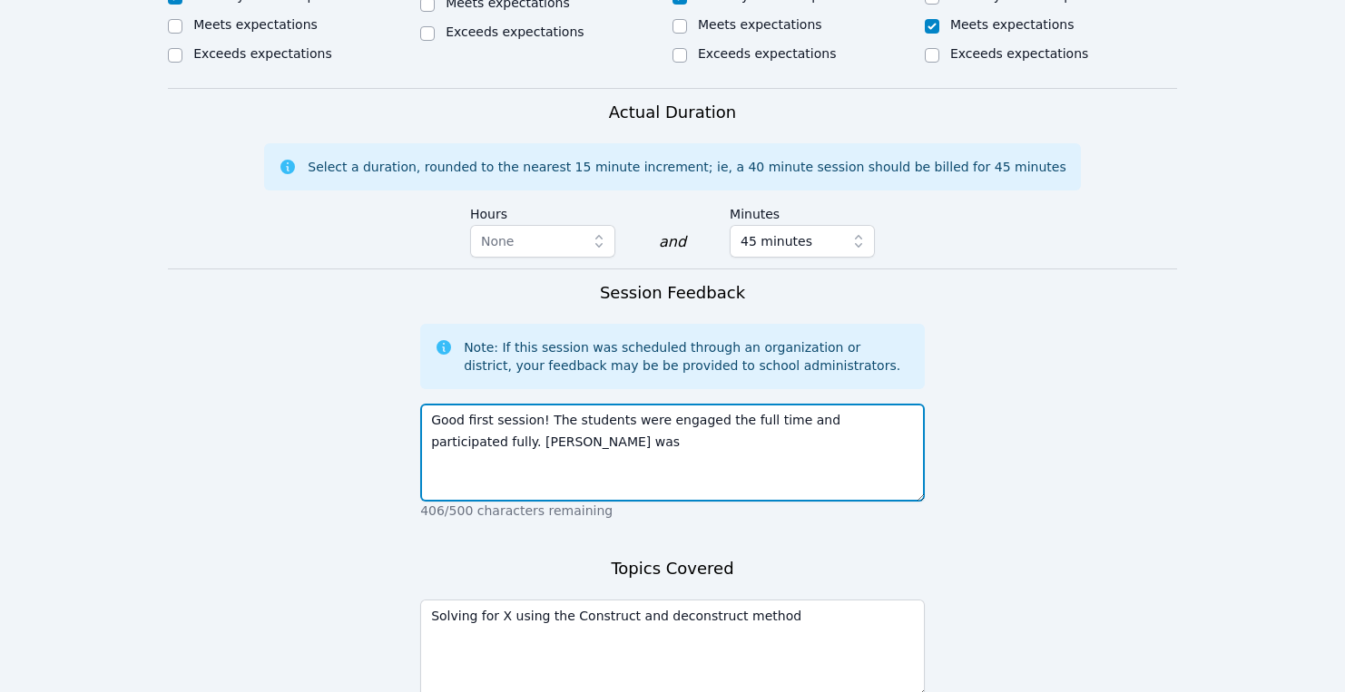
click at [513, 404] on textarea "Good first session! The students were engaged the full time and participated fu…" at bounding box center [672, 453] width 504 height 98
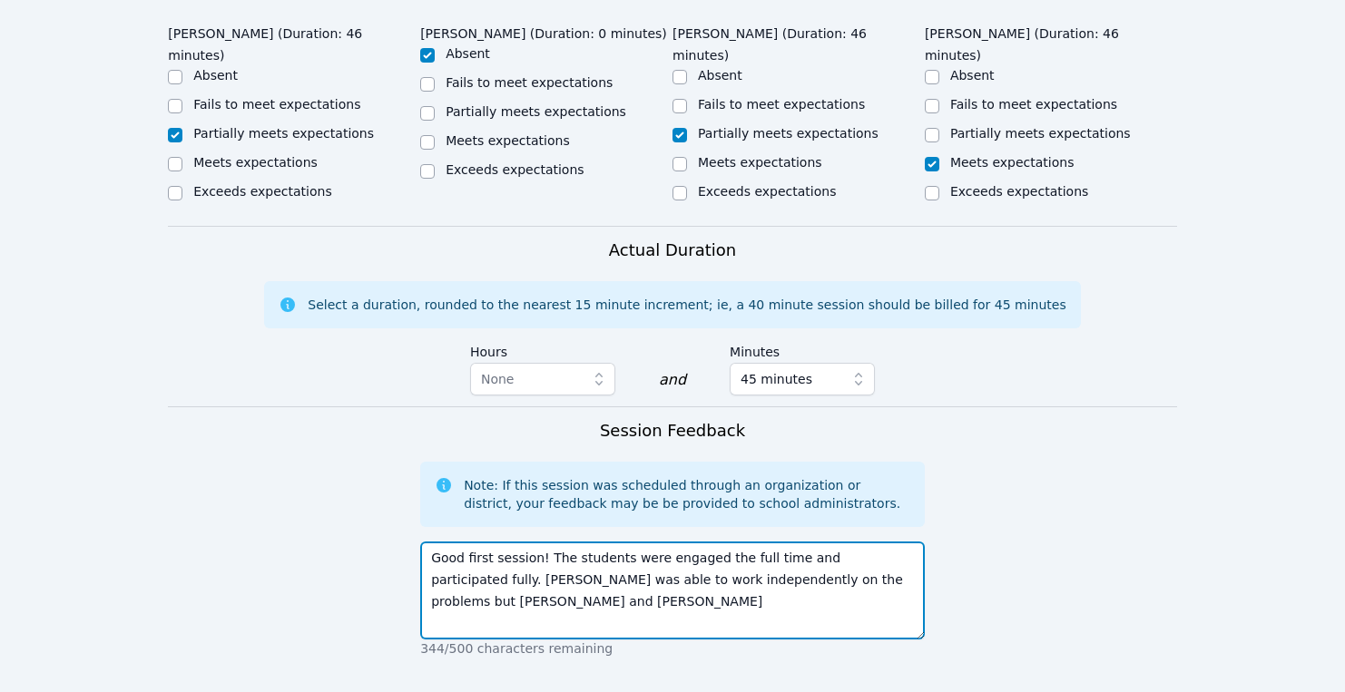
scroll to position [1163, 0]
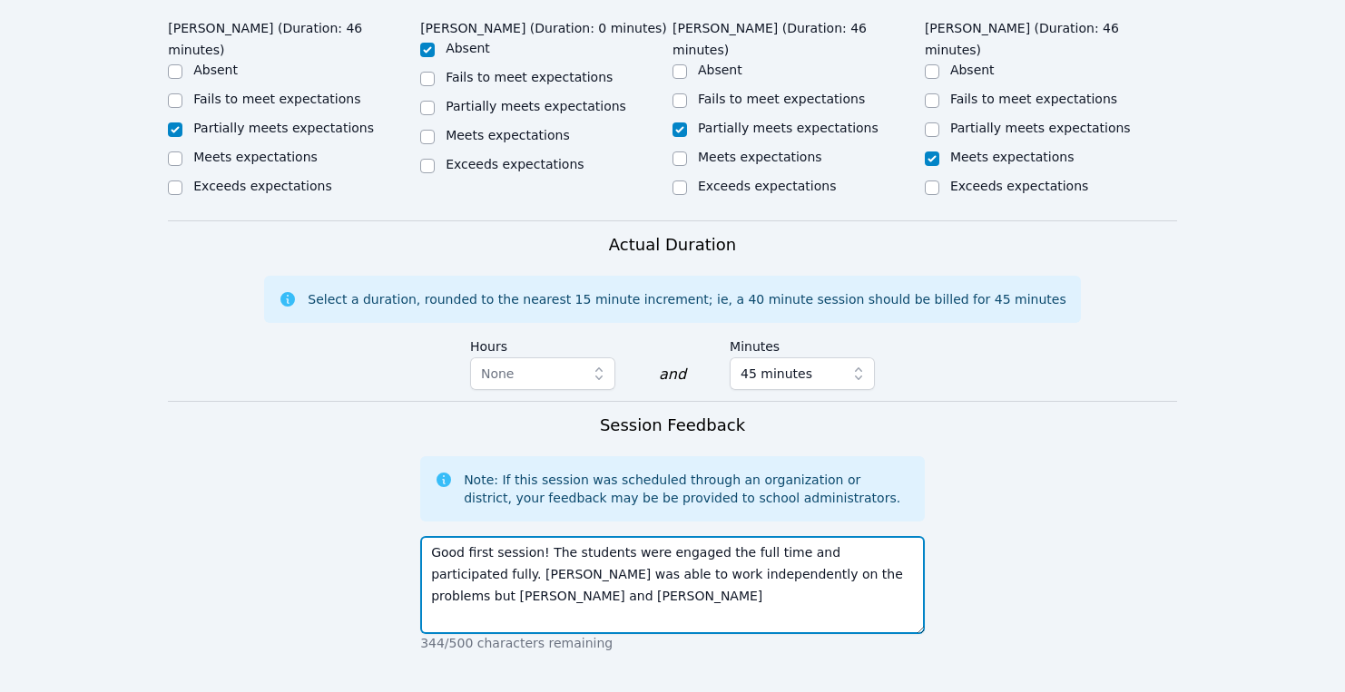
click at [845, 536] on textarea "Good first session! The students were engaged the full time and participated fu…" at bounding box center [672, 585] width 504 height 98
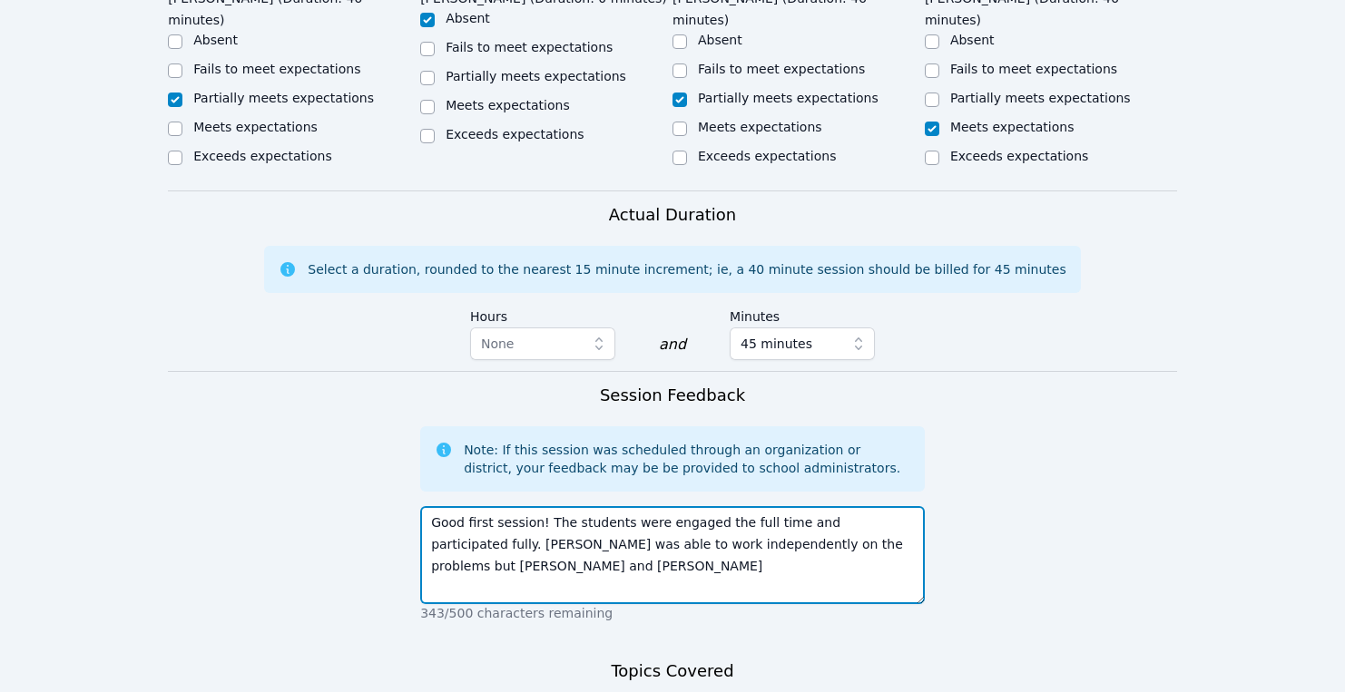
scroll to position [1200, 0]
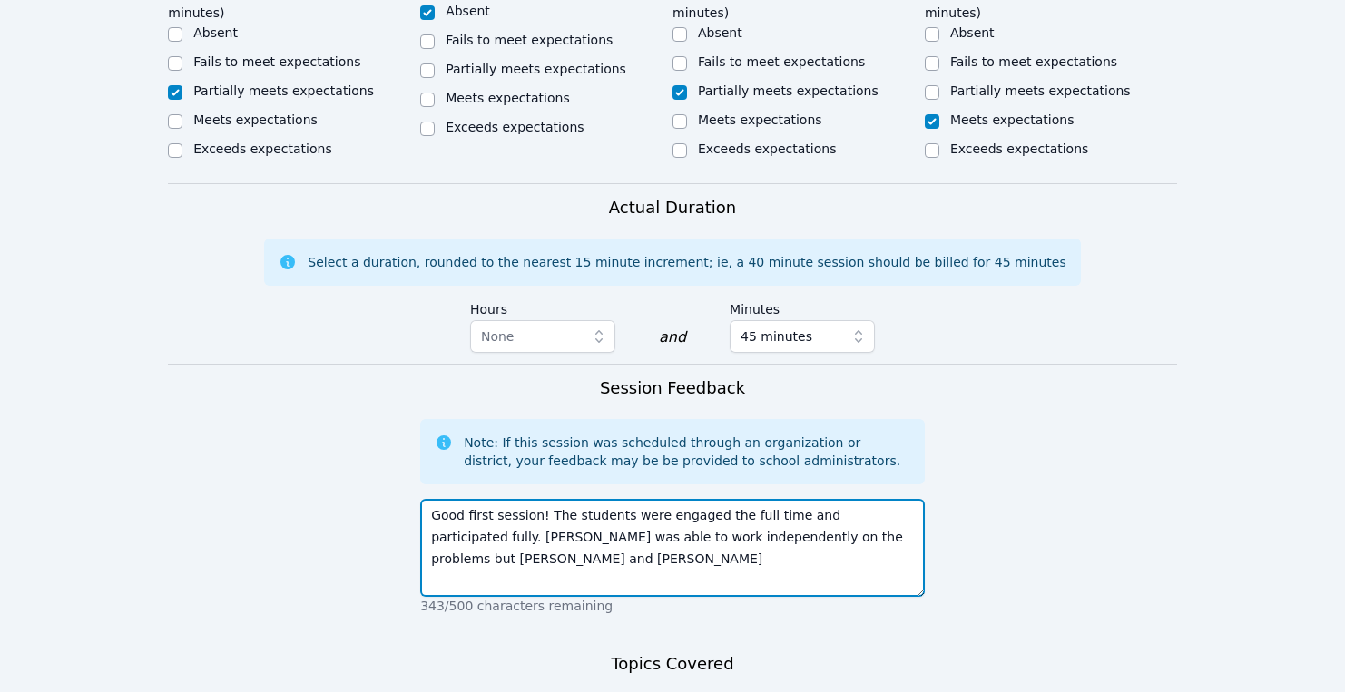
click at [858, 499] on textarea "Good first session! The students were engaged the full time and participated fu…" at bounding box center [672, 548] width 504 height 98
click at [865, 499] on textarea "Good first session! The students were engaged the full time and participated fu…" at bounding box center [672, 548] width 504 height 98
click at [881, 499] on textarea "Good first session! The students were engaged the full time and participated fu…" at bounding box center [672, 548] width 504 height 98
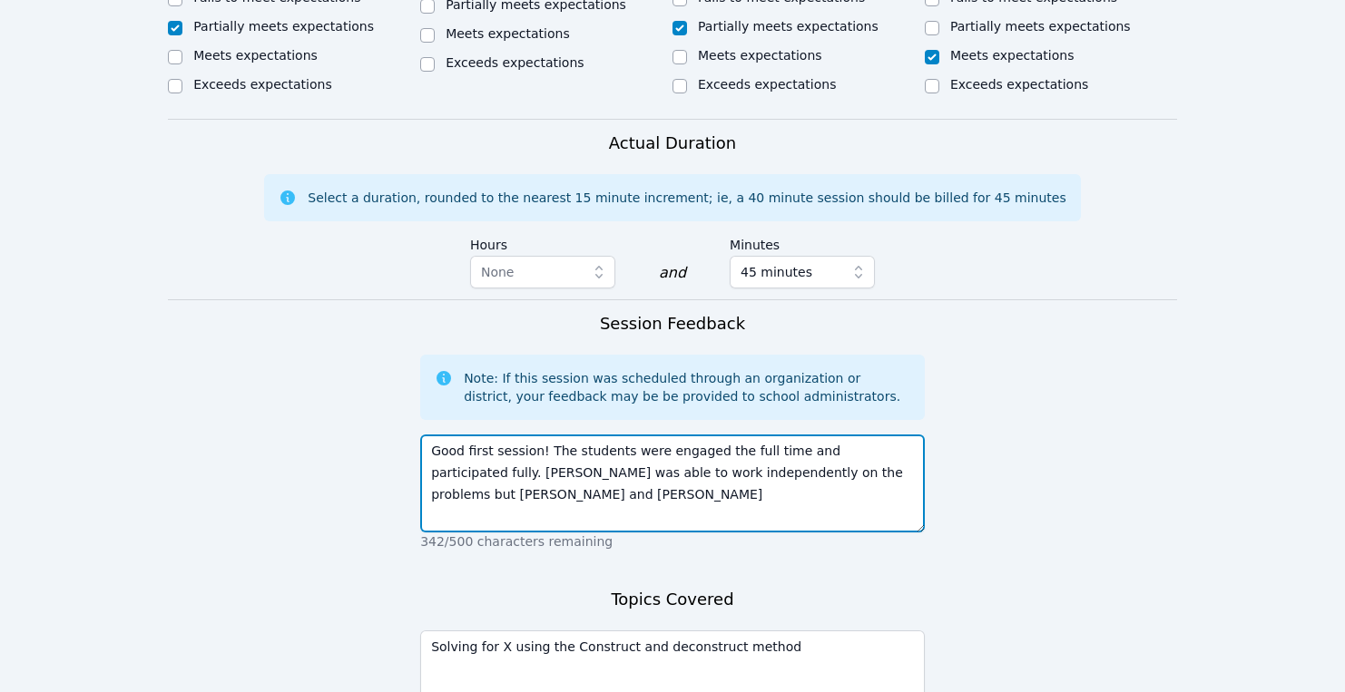
scroll to position [1267, 0]
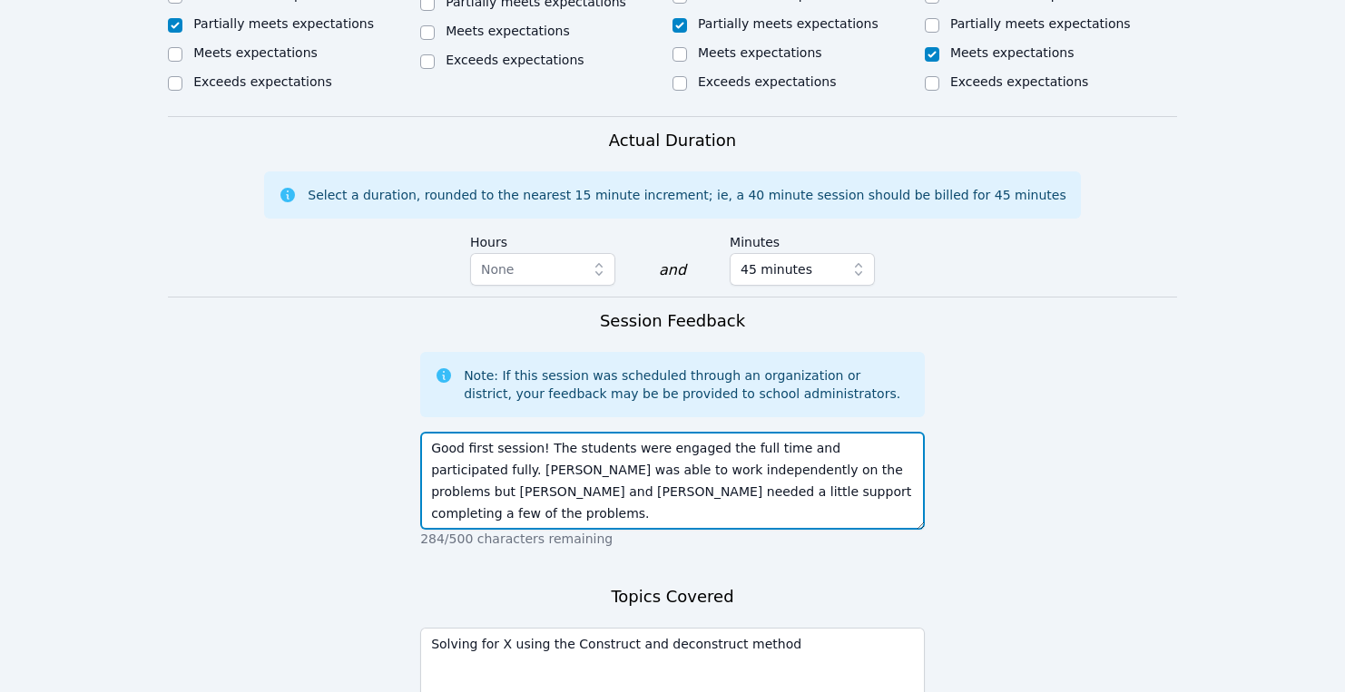
click at [893, 432] on textarea "Good first session! The students were engaged the full time and participated fu…" at bounding box center [672, 481] width 504 height 98
click at [660, 432] on textarea "Good first session! The students were engaged the full time and participated fu…" at bounding box center [672, 481] width 504 height 98
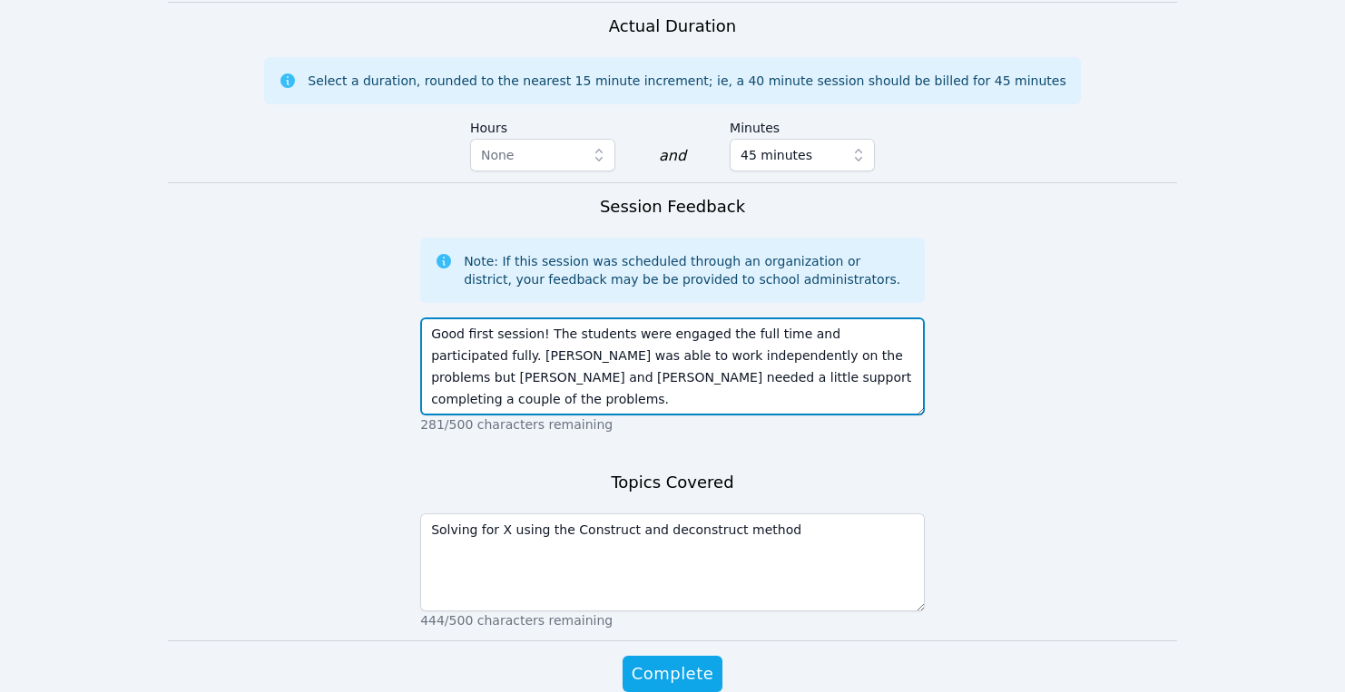
scroll to position [1386, 0]
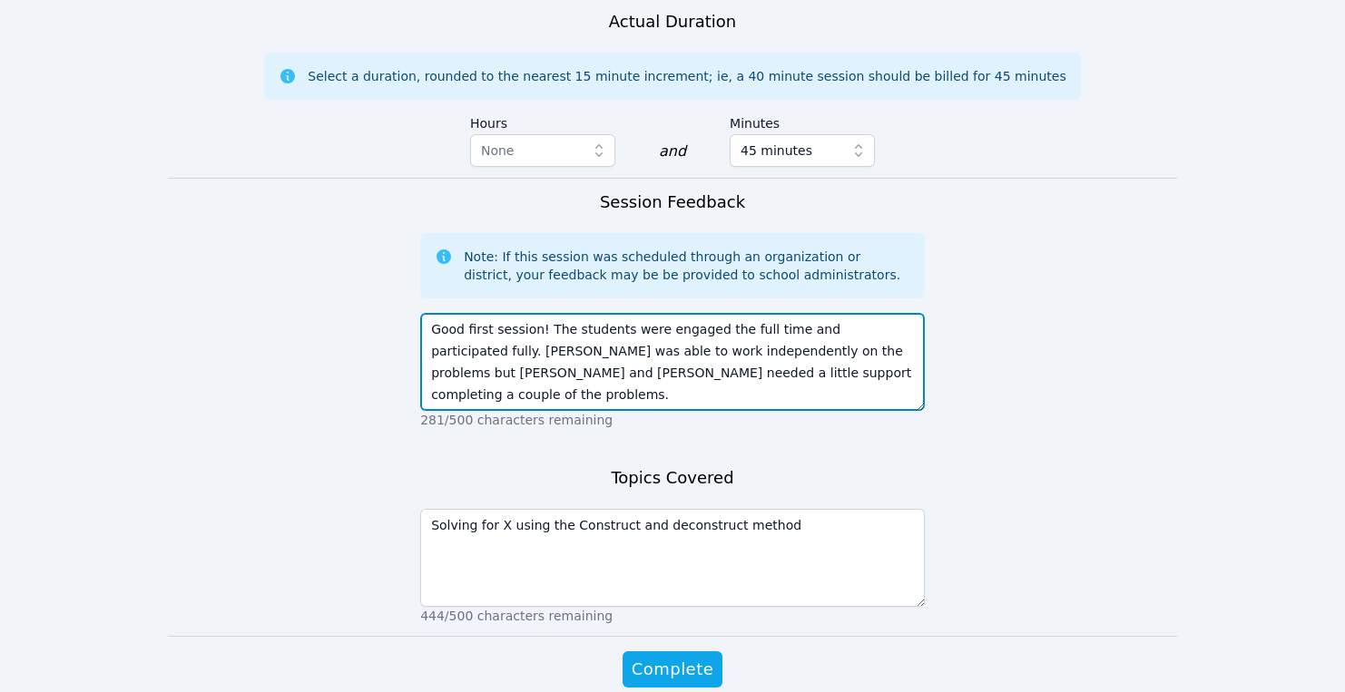
click at [742, 313] on textarea "Good first session! The students were engaged the full time and participated fu…" at bounding box center [672, 362] width 504 height 98
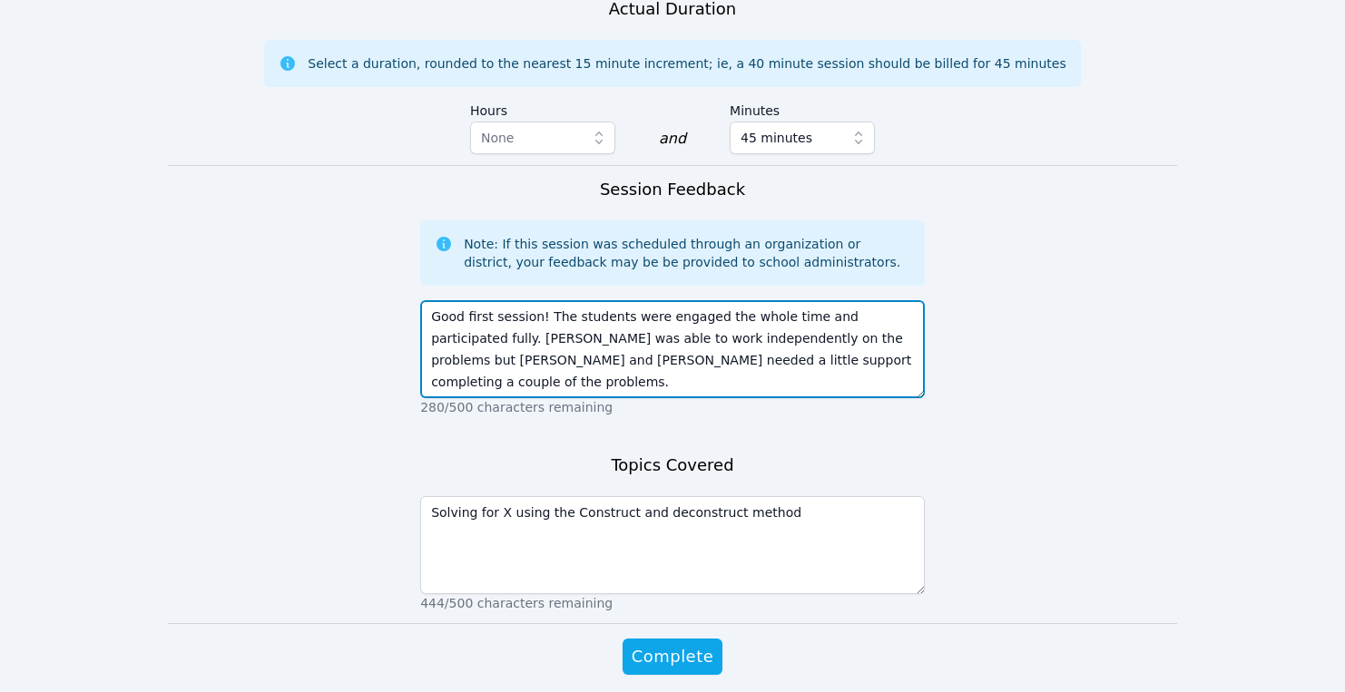
scroll to position [1403, 0]
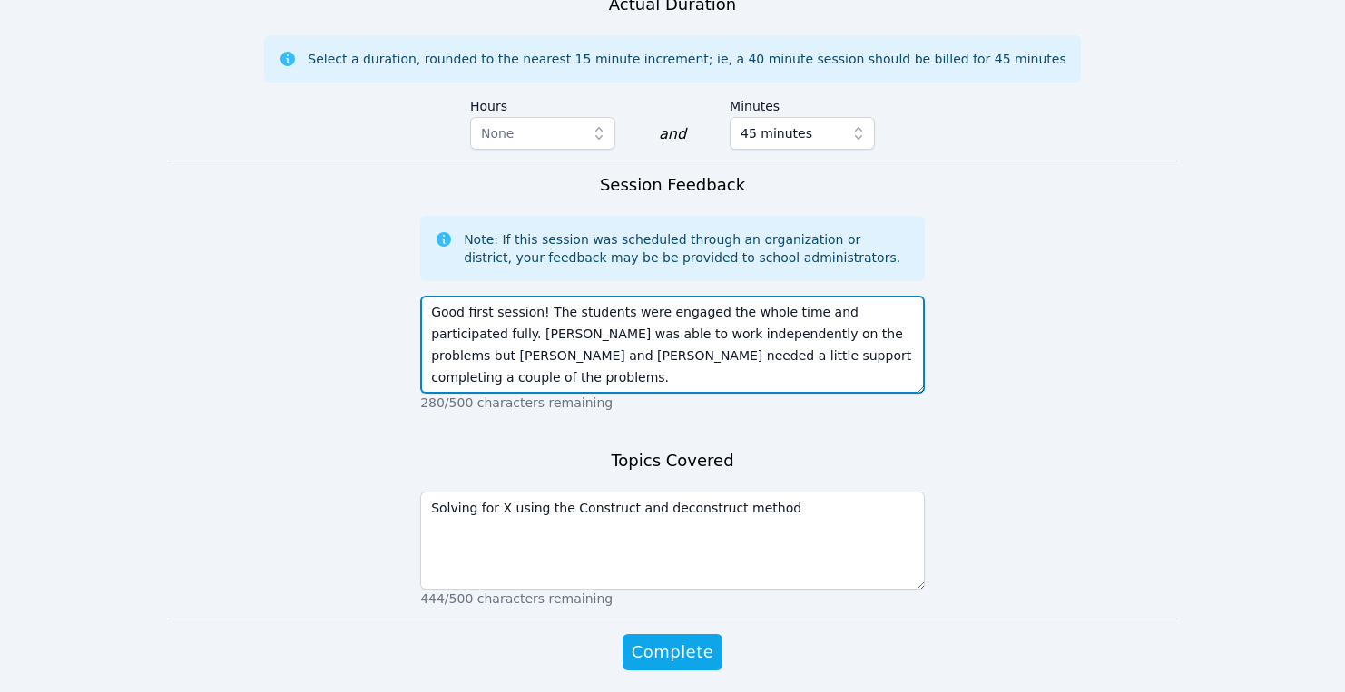
drag, startPoint x: 779, startPoint y: 292, endPoint x: 714, endPoint y: 297, distance: 65.5
click at [714, 297] on textarea "Good first session! The students were engaged the whole time and participated f…" at bounding box center [672, 345] width 504 height 98
click at [705, 296] on textarea "Good first session! The students were engaged the whole time and participated f…" at bounding box center [672, 345] width 504 height 98
type textarea "Good first session! The students were engaged the whole time and participated f…"
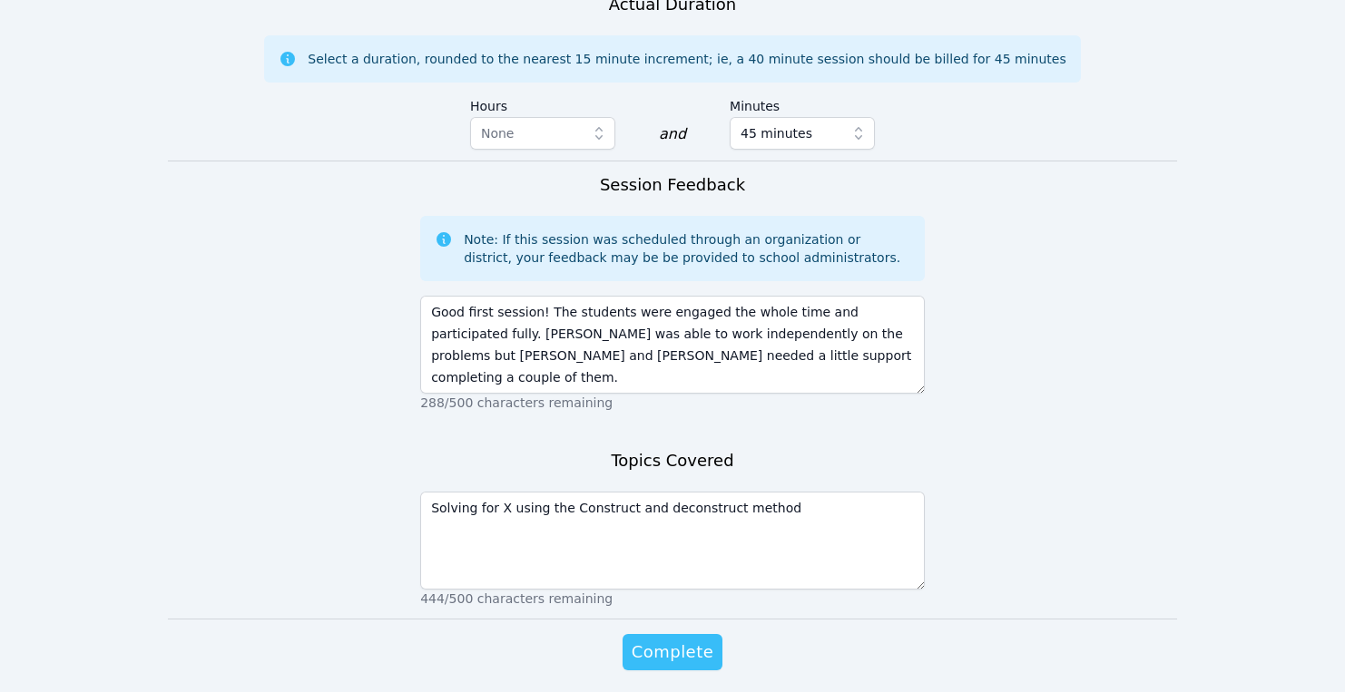
click at [665, 640] on span "Complete" at bounding box center [672, 652] width 82 height 25
click at [660, 640] on span "Complete" at bounding box center [672, 652] width 82 height 25
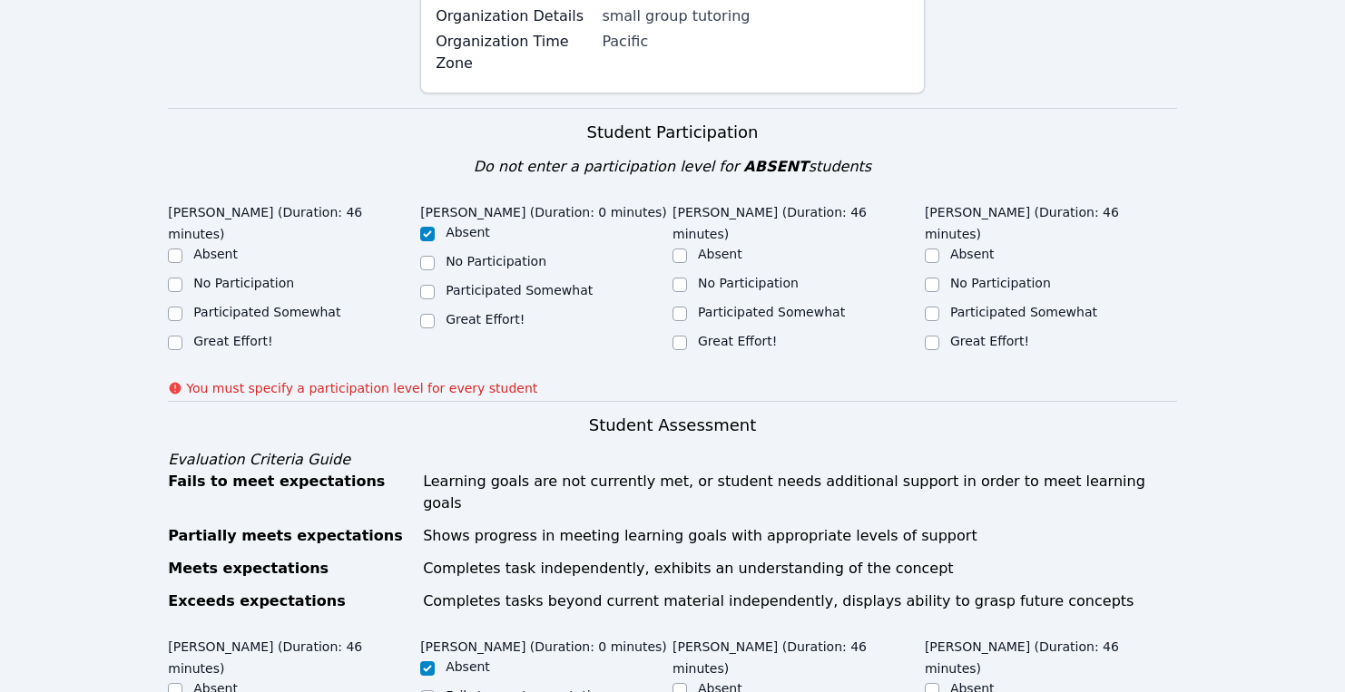
scroll to position [571, 0]
click at [222, 333] on label "Great Effort!" at bounding box center [232, 340] width 79 height 15
click at [182, 335] on input "Great Effort!" at bounding box center [175, 342] width 15 height 15
checkbox input "true"
click at [720, 333] on label "Great Effort!" at bounding box center [737, 340] width 79 height 15
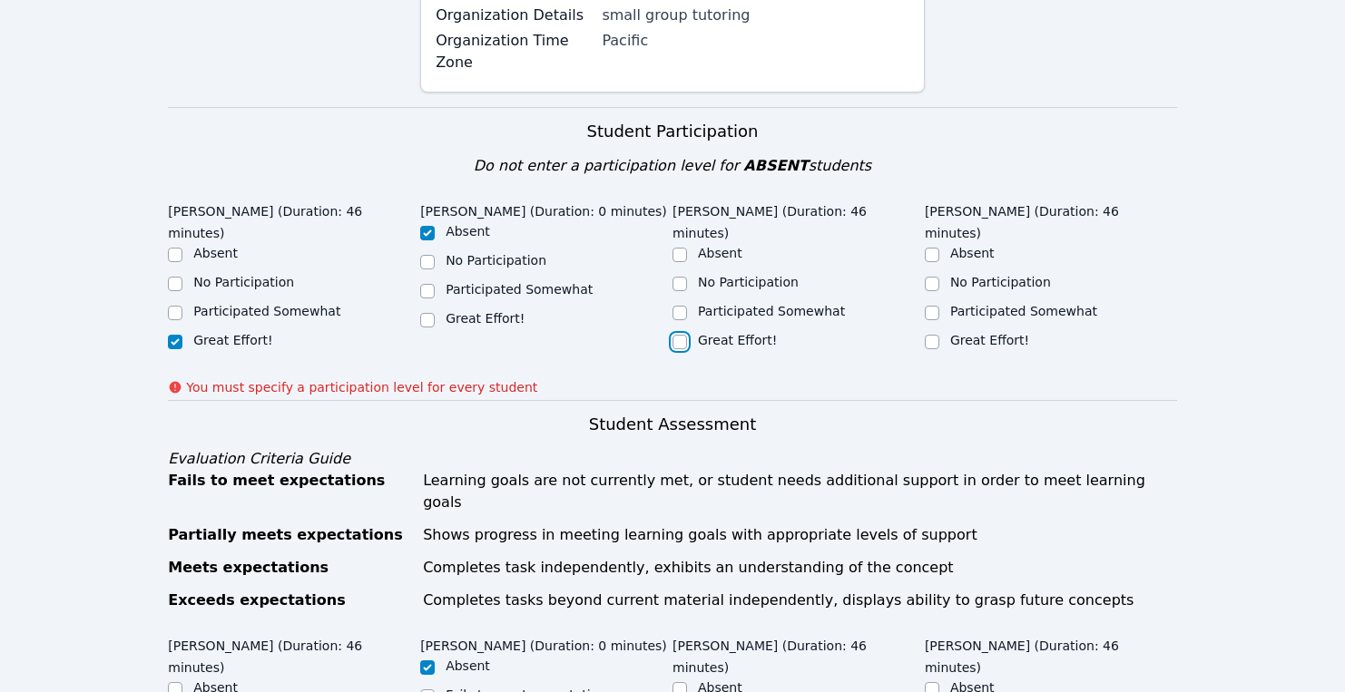
click at [687, 335] on input "Great Effort!" at bounding box center [679, 342] width 15 height 15
checkbox input "true"
click at [944, 331] on div "Great Effort!" at bounding box center [1050, 342] width 252 height 22
click at [934, 335] on input "Great Effort!" at bounding box center [931, 342] width 15 height 15
checkbox input "true"
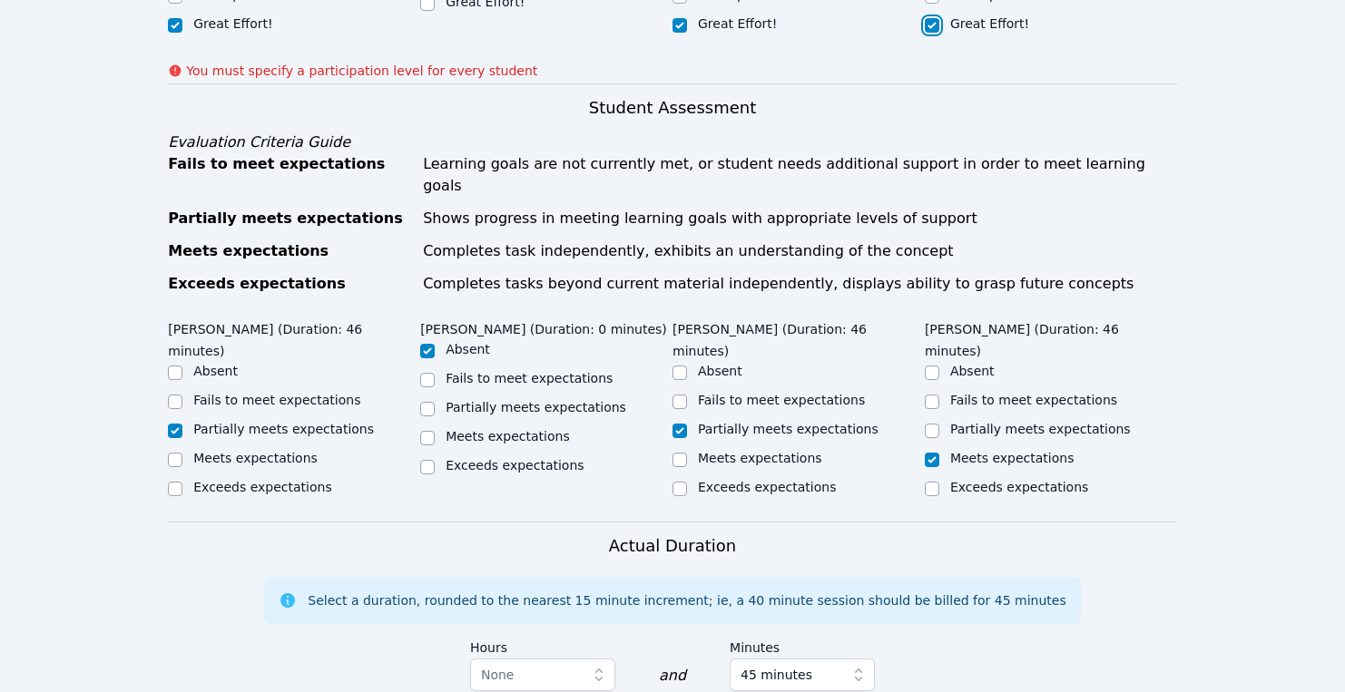
scroll to position [1429, 0]
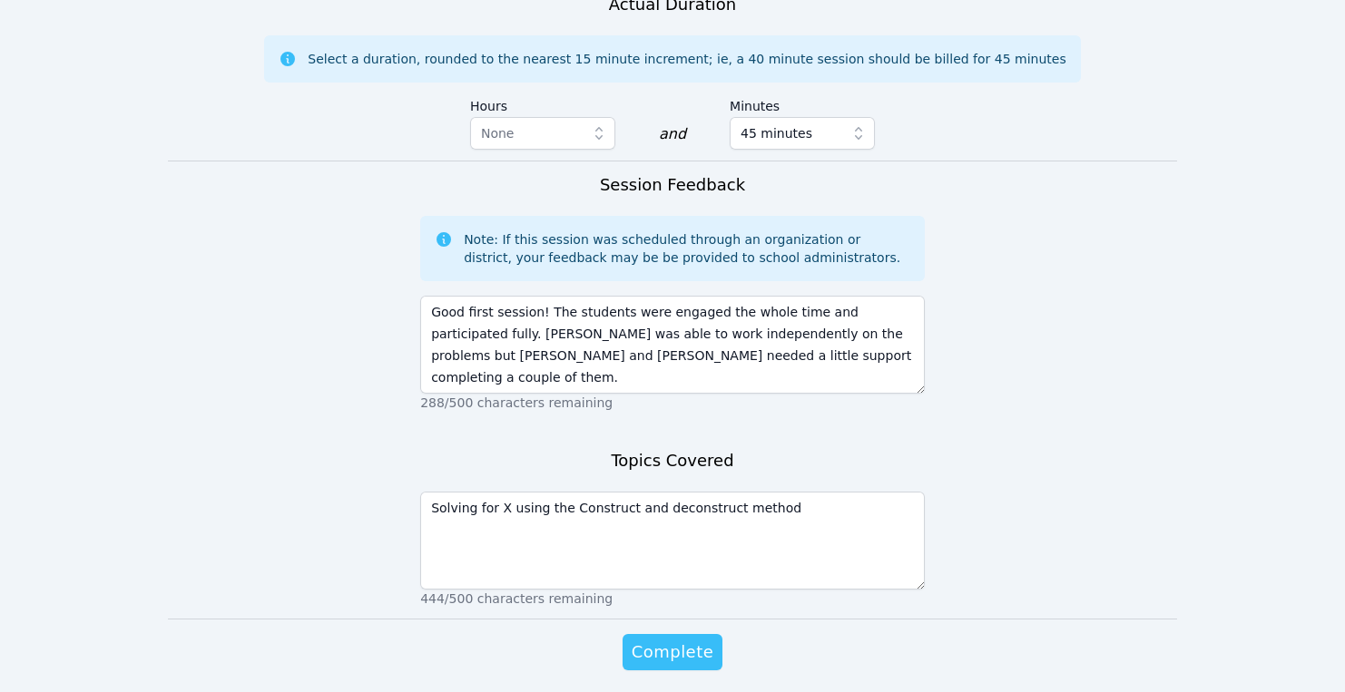
click at [669, 640] on span "Complete" at bounding box center [672, 652] width 82 height 25
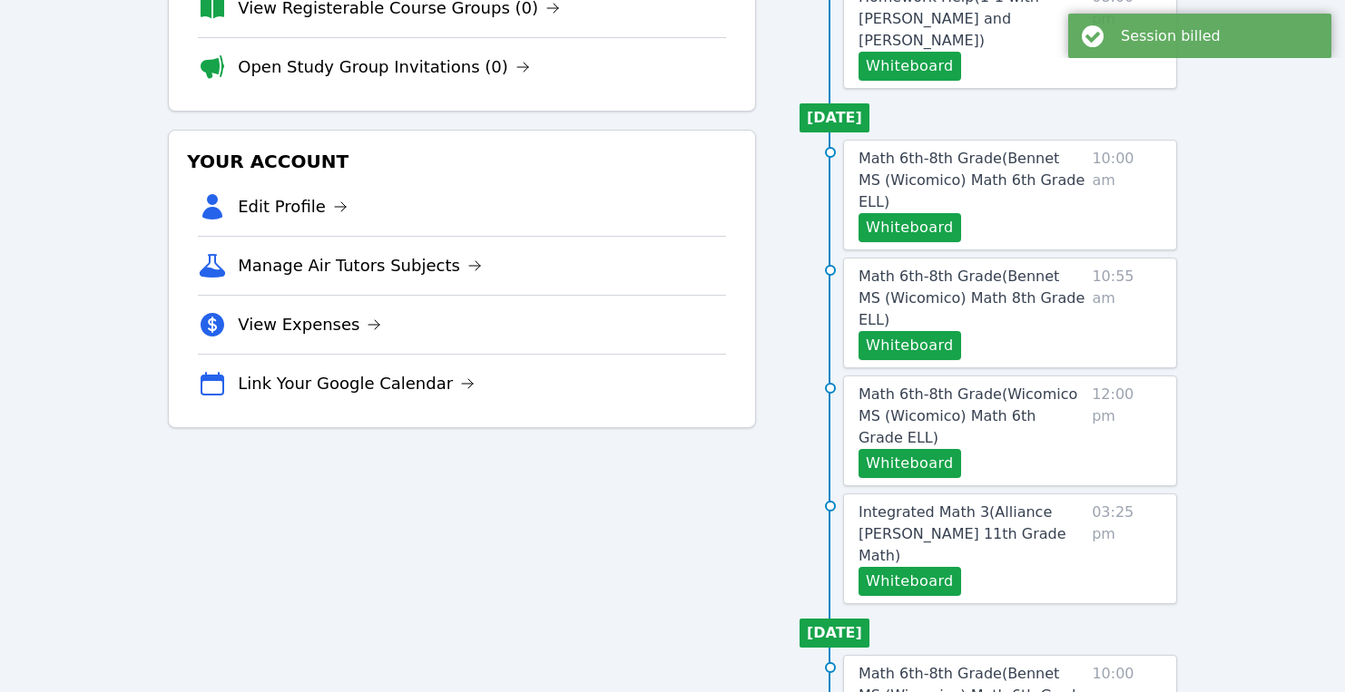
scroll to position [286, 0]
click at [904, 566] on button "Whiteboard" at bounding box center [909, 580] width 103 height 29
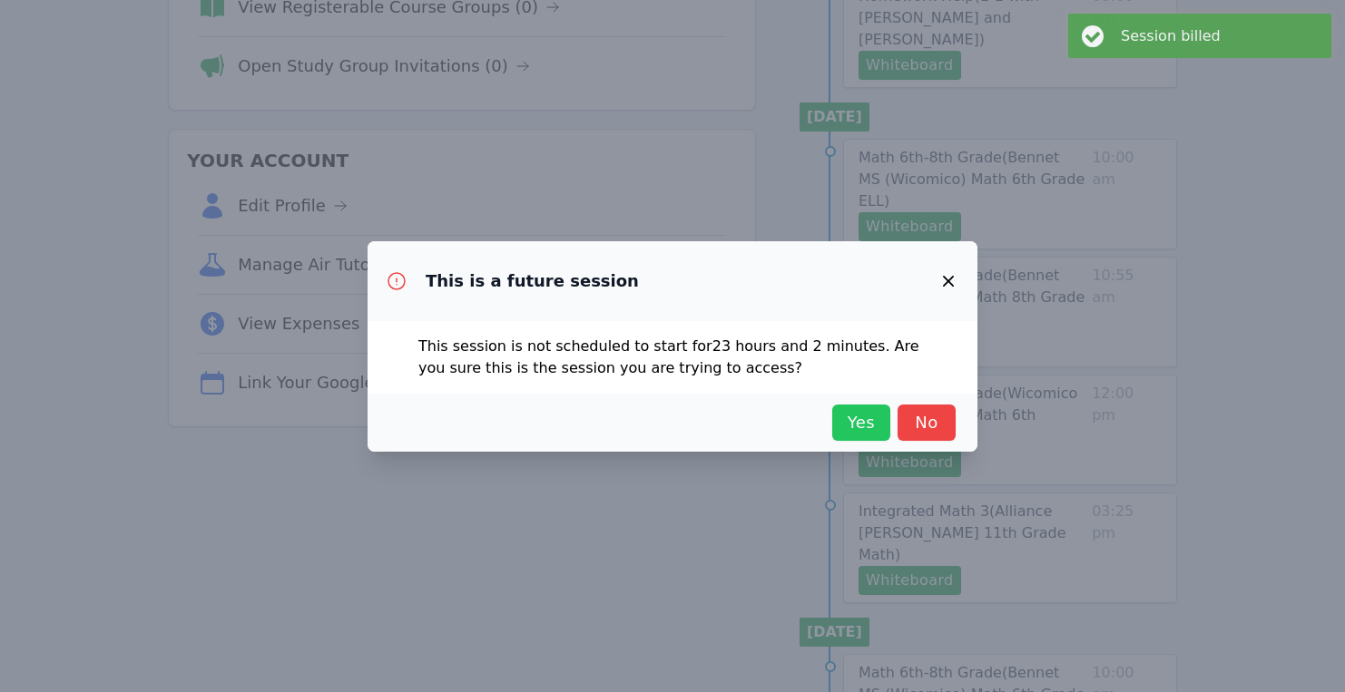
click at [842, 418] on span "Yes" at bounding box center [861, 422] width 40 height 25
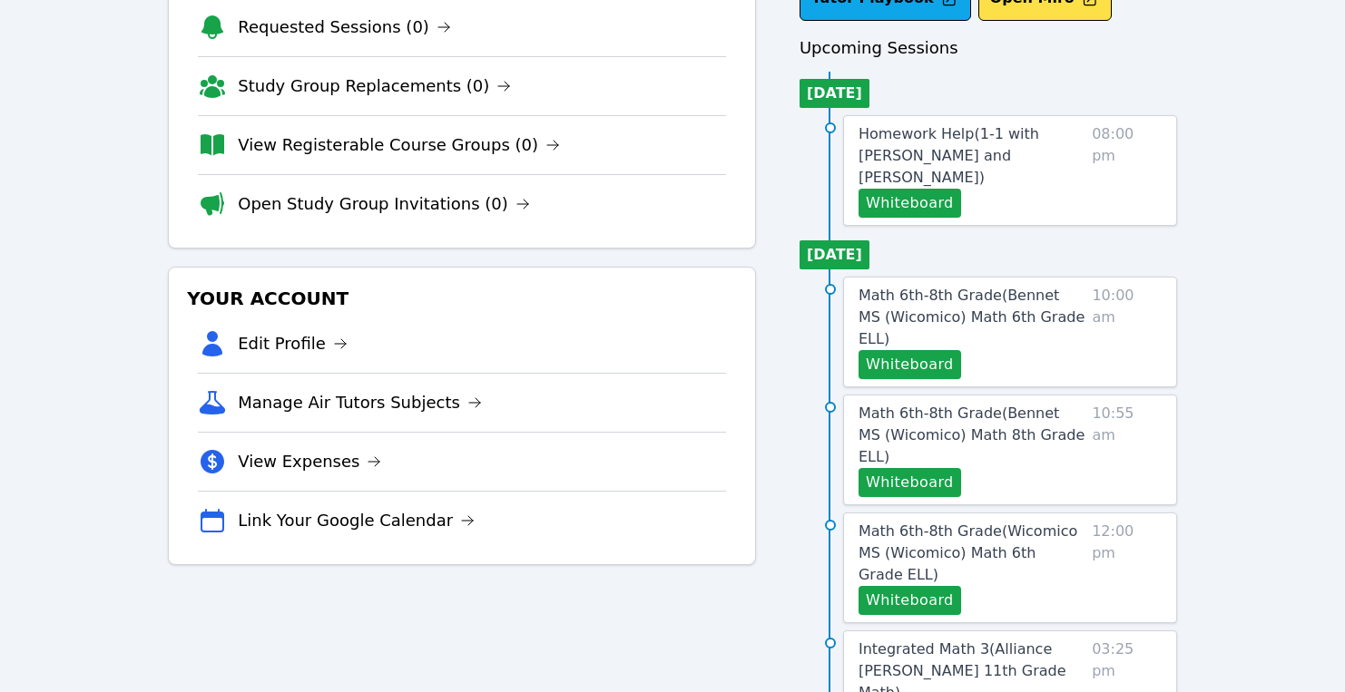
scroll to position [0, 0]
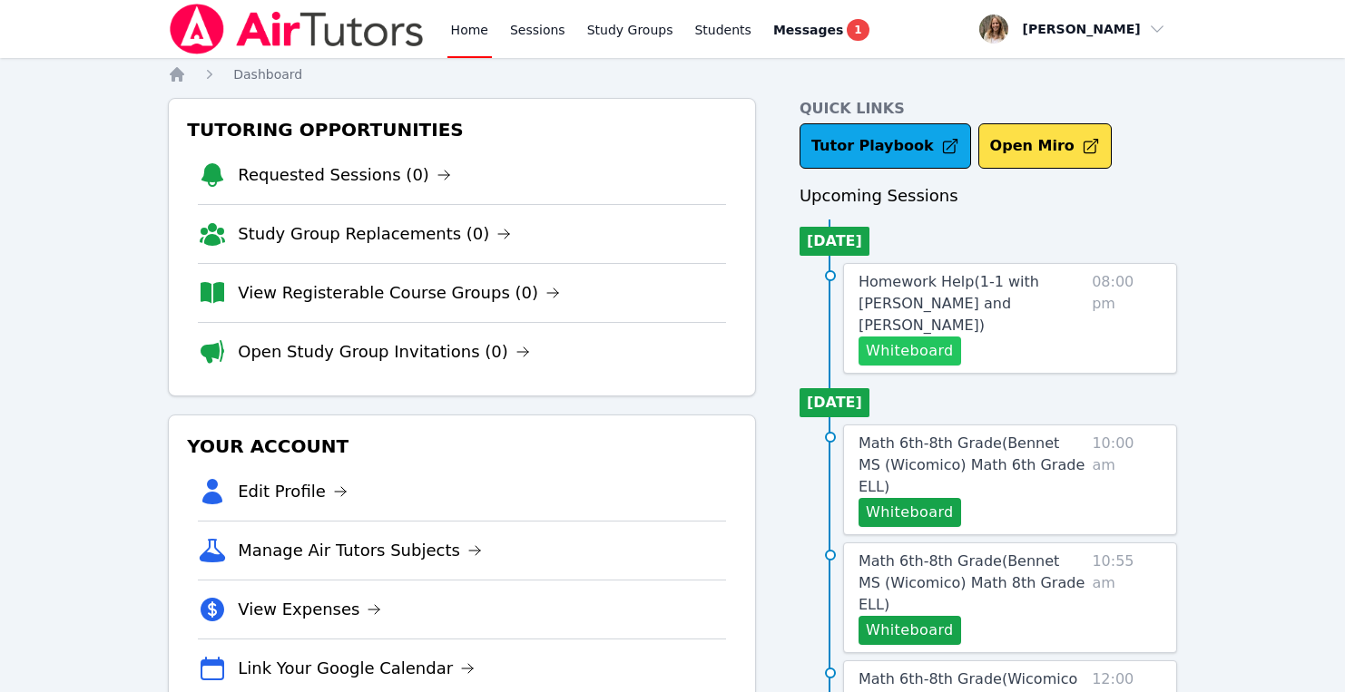
click at [901, 337] on button "Whiteboard" at bounding box center [909, 351] width 103 height 29
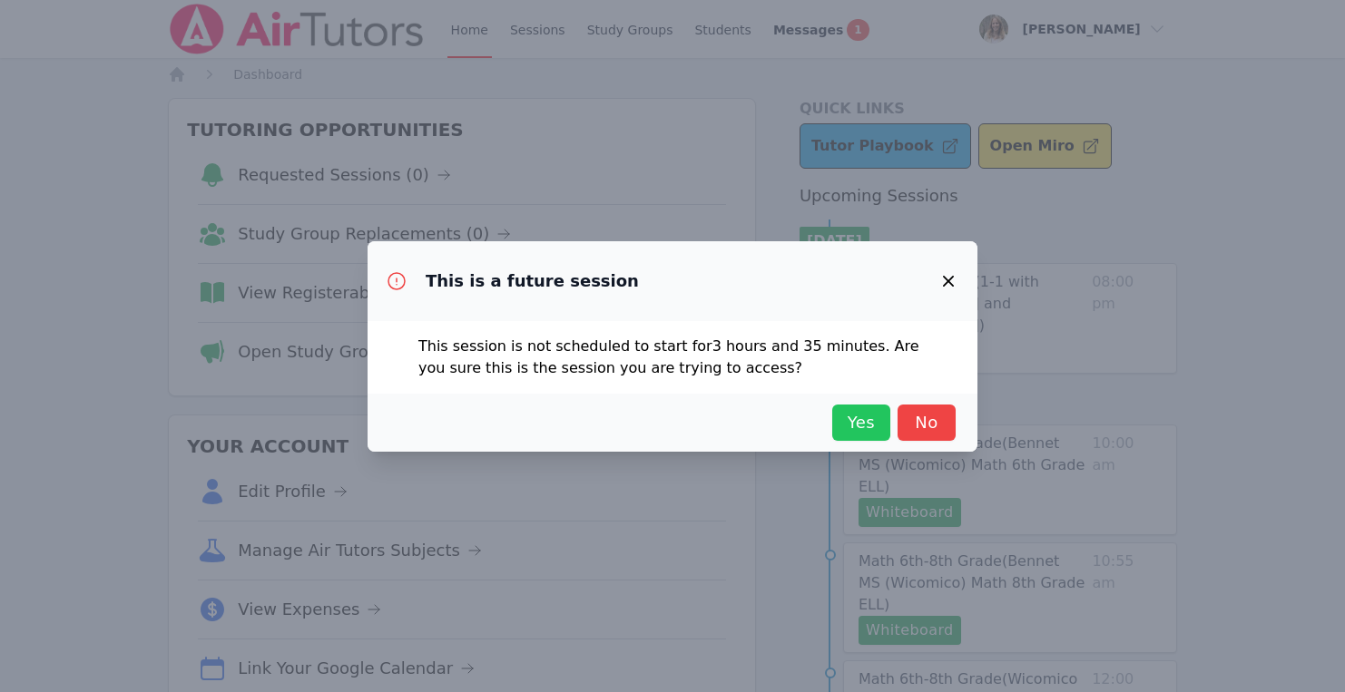
click at [856, 416] on span "Yes" at bounding box center [861, 422] width 40 height 25
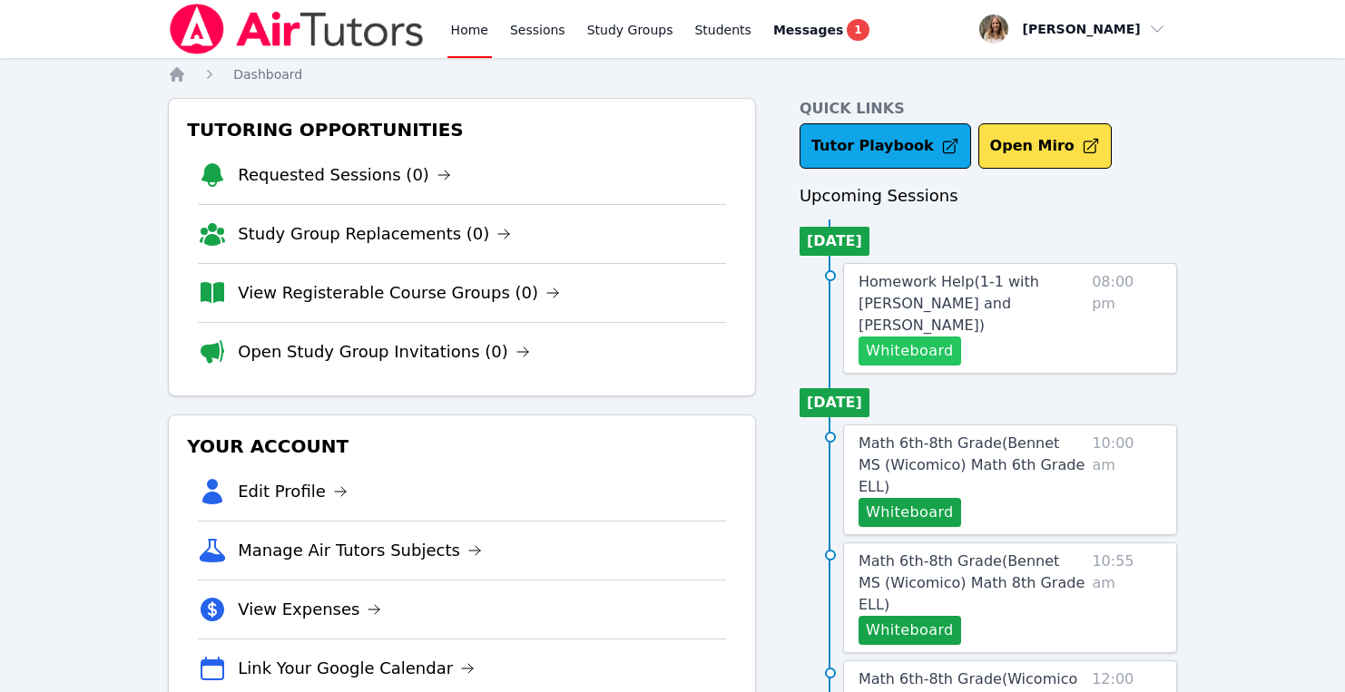
click at [940, 337] on button "Whiteboard" at bounding box center [909, 351] width 103 height 29
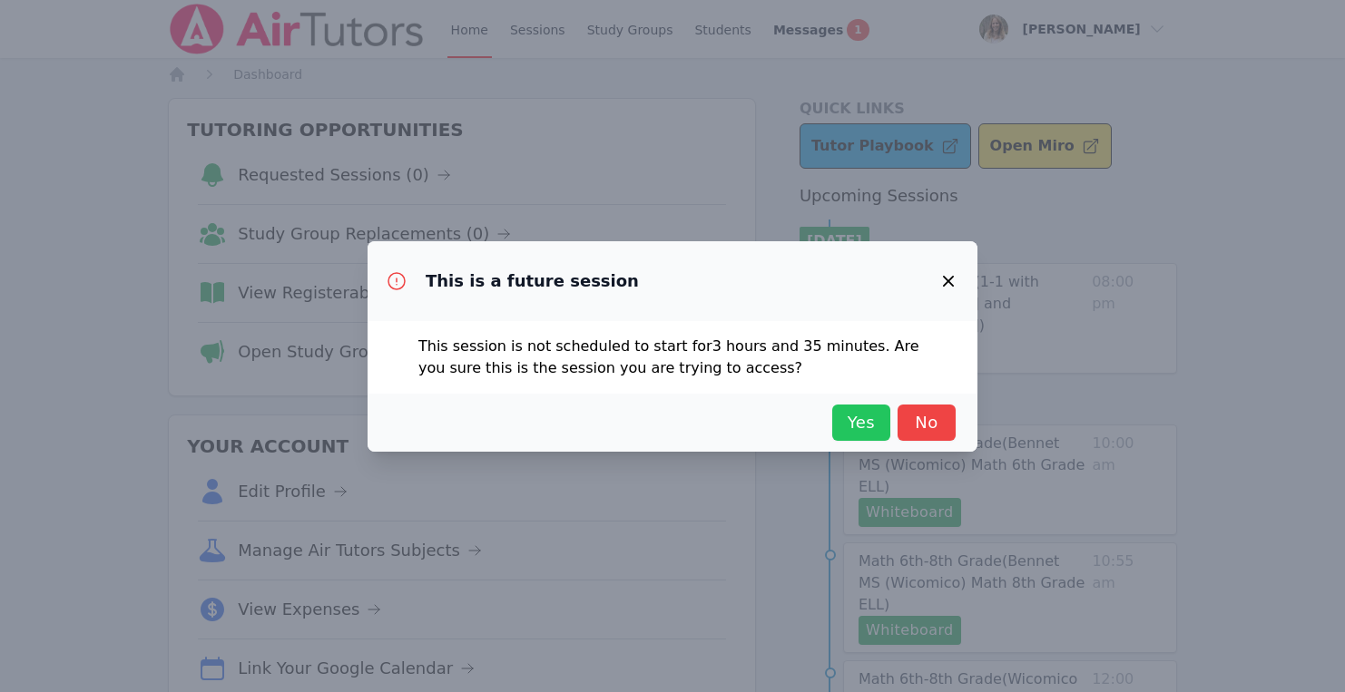
click at [852, 418] on span "Yes" at bounding box center [861, 422] width 40 height 25
